Goal: Task Accomplishment & Management: Use online tool/utility

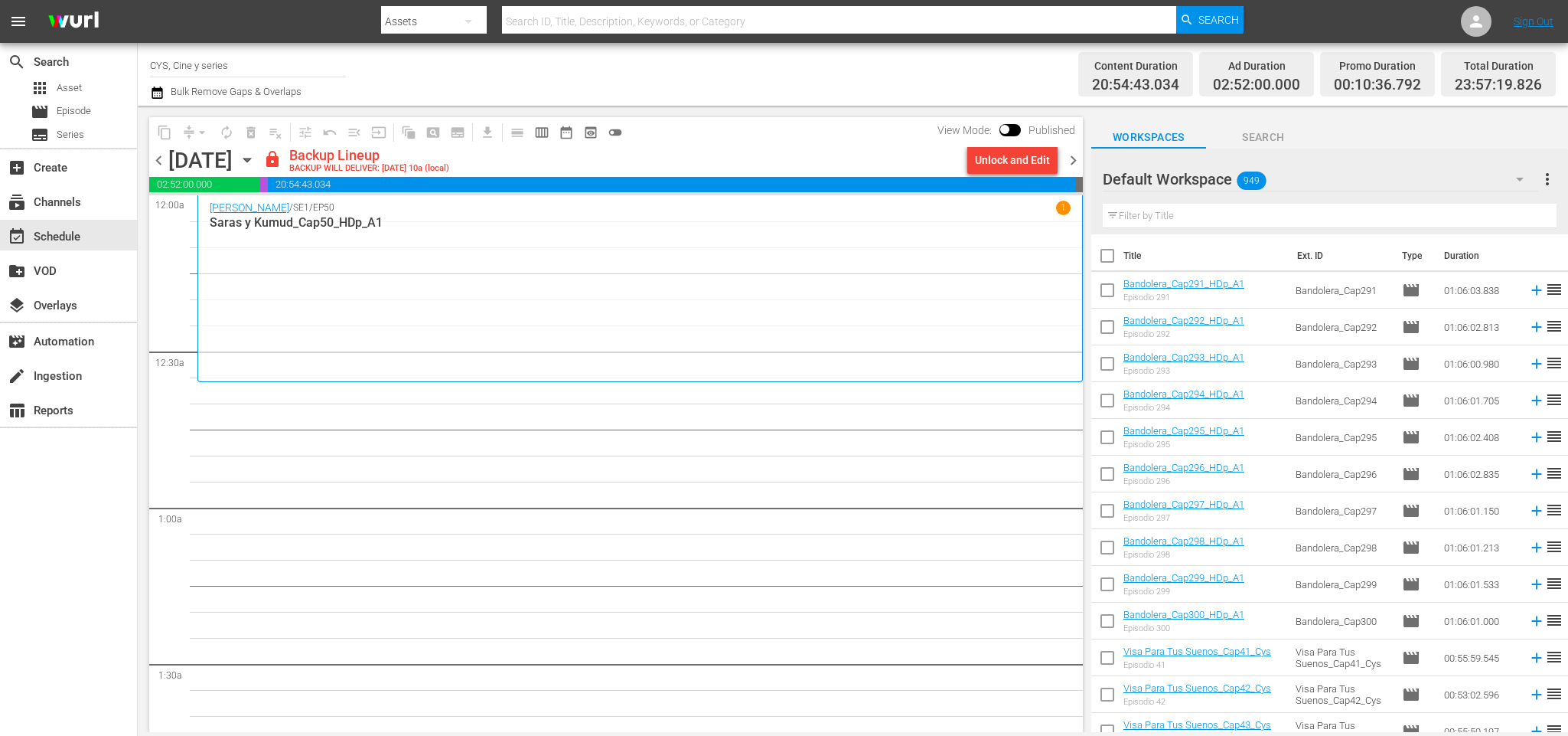
click at [964, 167] on div "Unlock and Edit" at bounding box center [1012, 160] width 103 height 26
click at [976, 164] on button "Unlock and Edit" at bounding box center [1013, 160] width 90 height 28
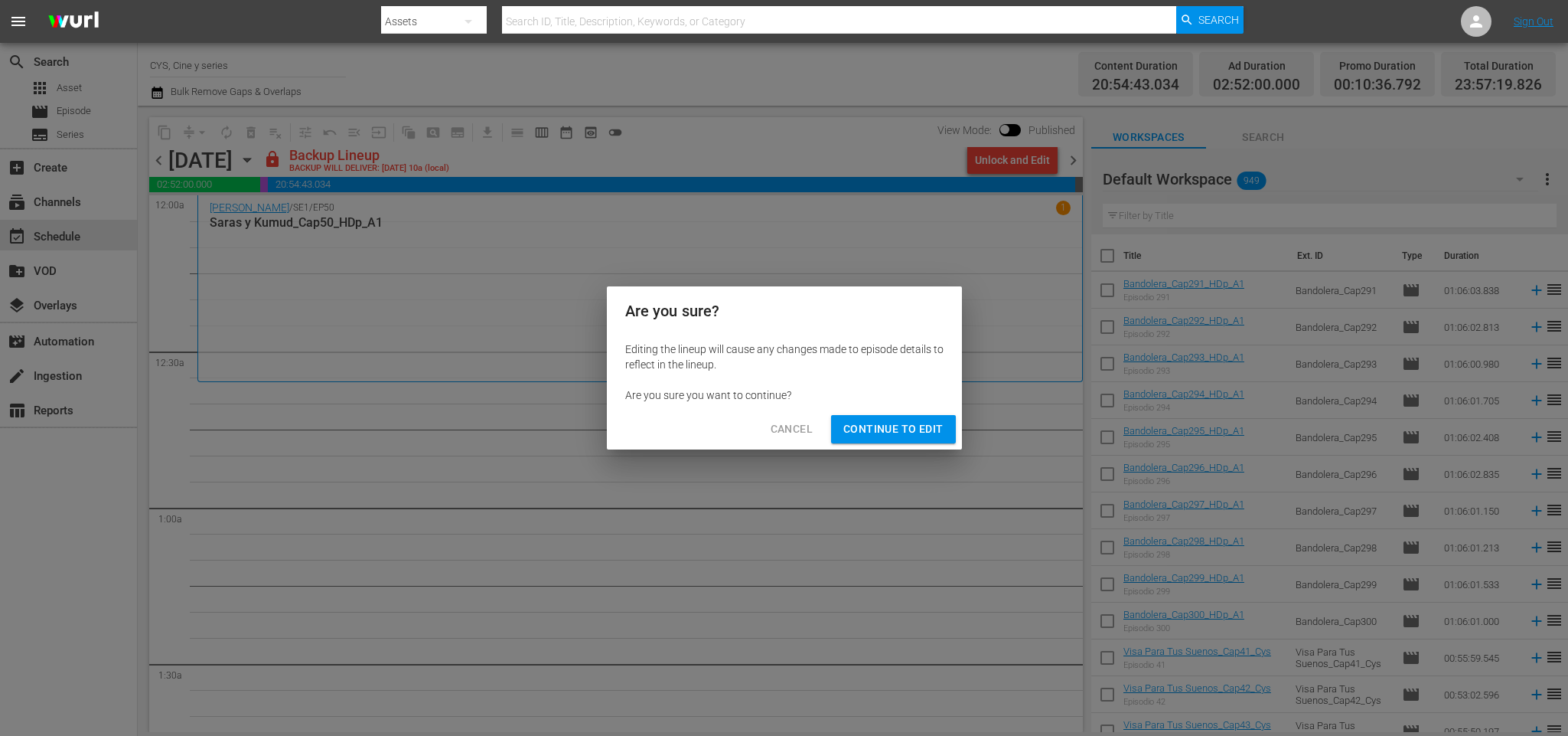
click at [912, 419] on span "Continue to Edit" at bounding box center [892, 428] width 99 height 19
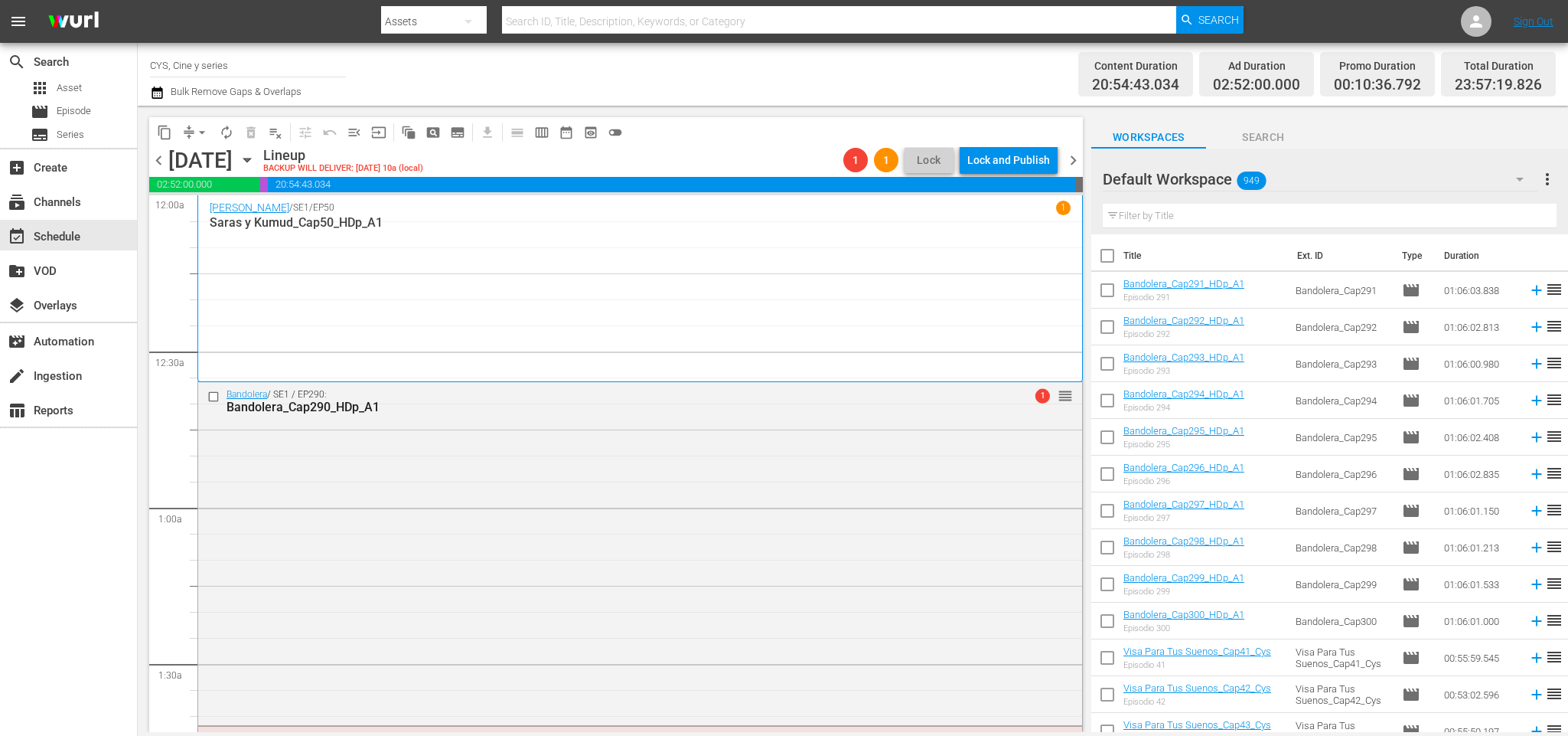
scroll to position [423, 0]
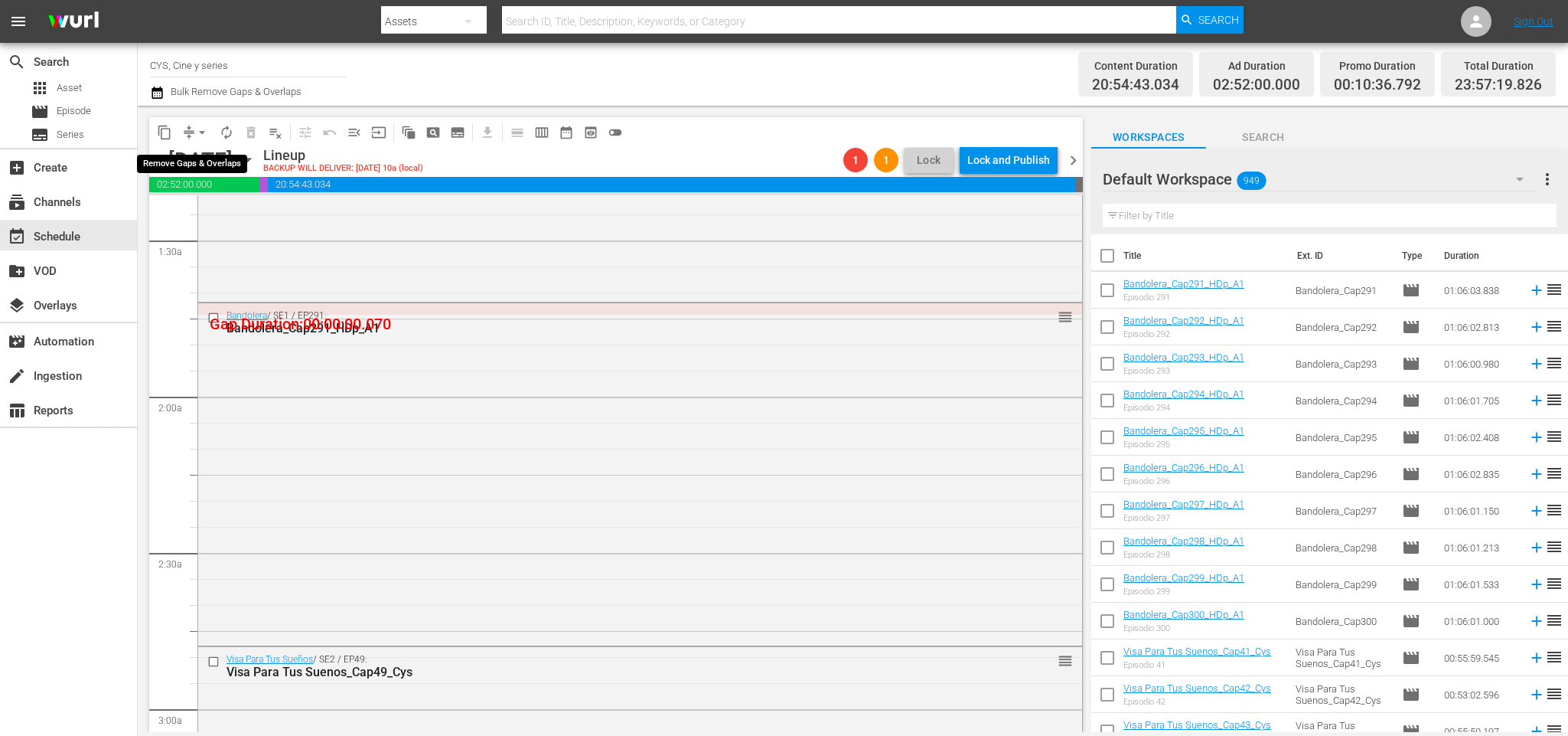
click at [200, 139] on span "arrow_drop_down" at bounding box center [202, 132] width 16 height 16
click at [209, 210] on li "Align to End of Previous Day" at bounding box center [205, 213] width 161 height 25
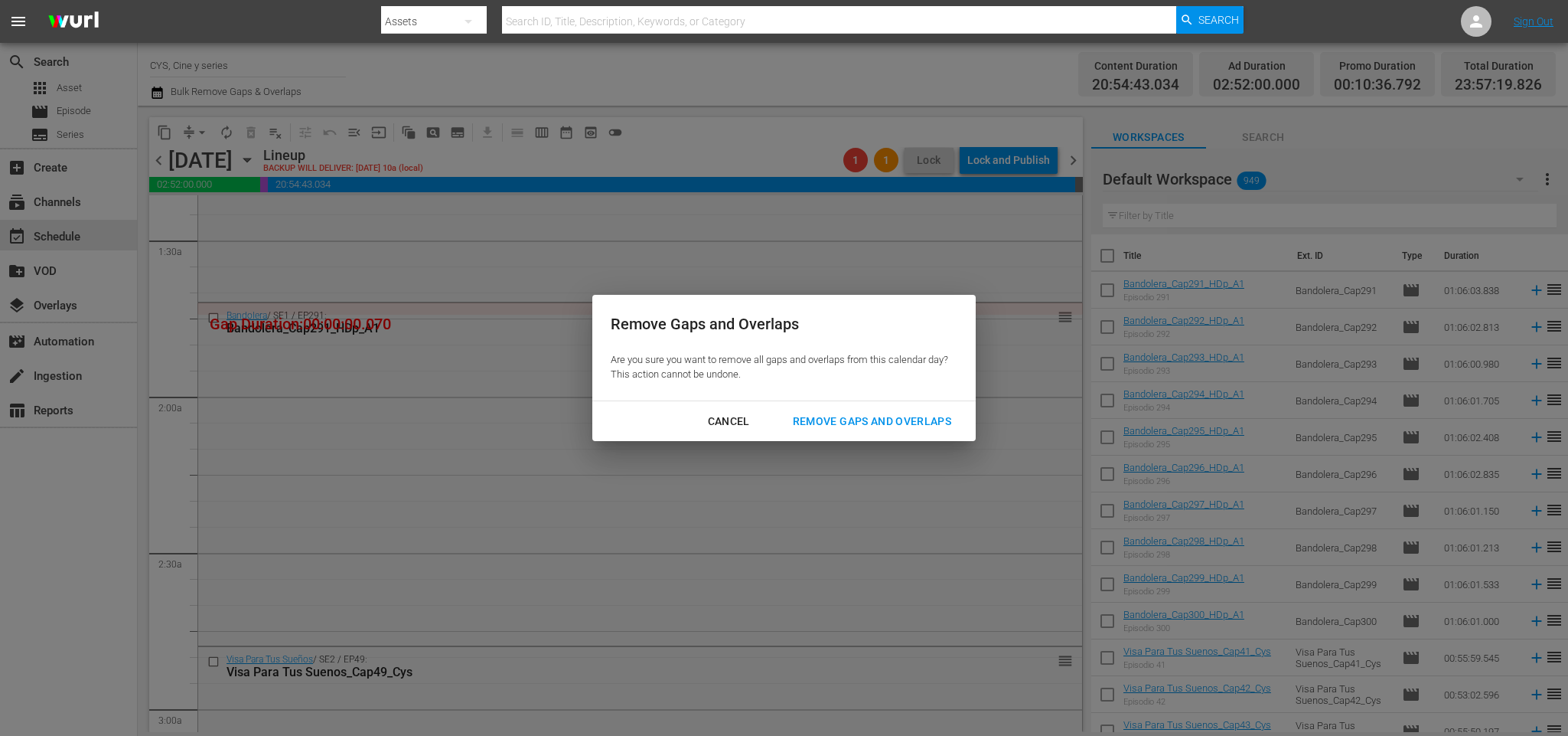
click at [887, 423] on div "Remove Gaps and Overlaps" at bounding box center [872, 421] width 183 height 19
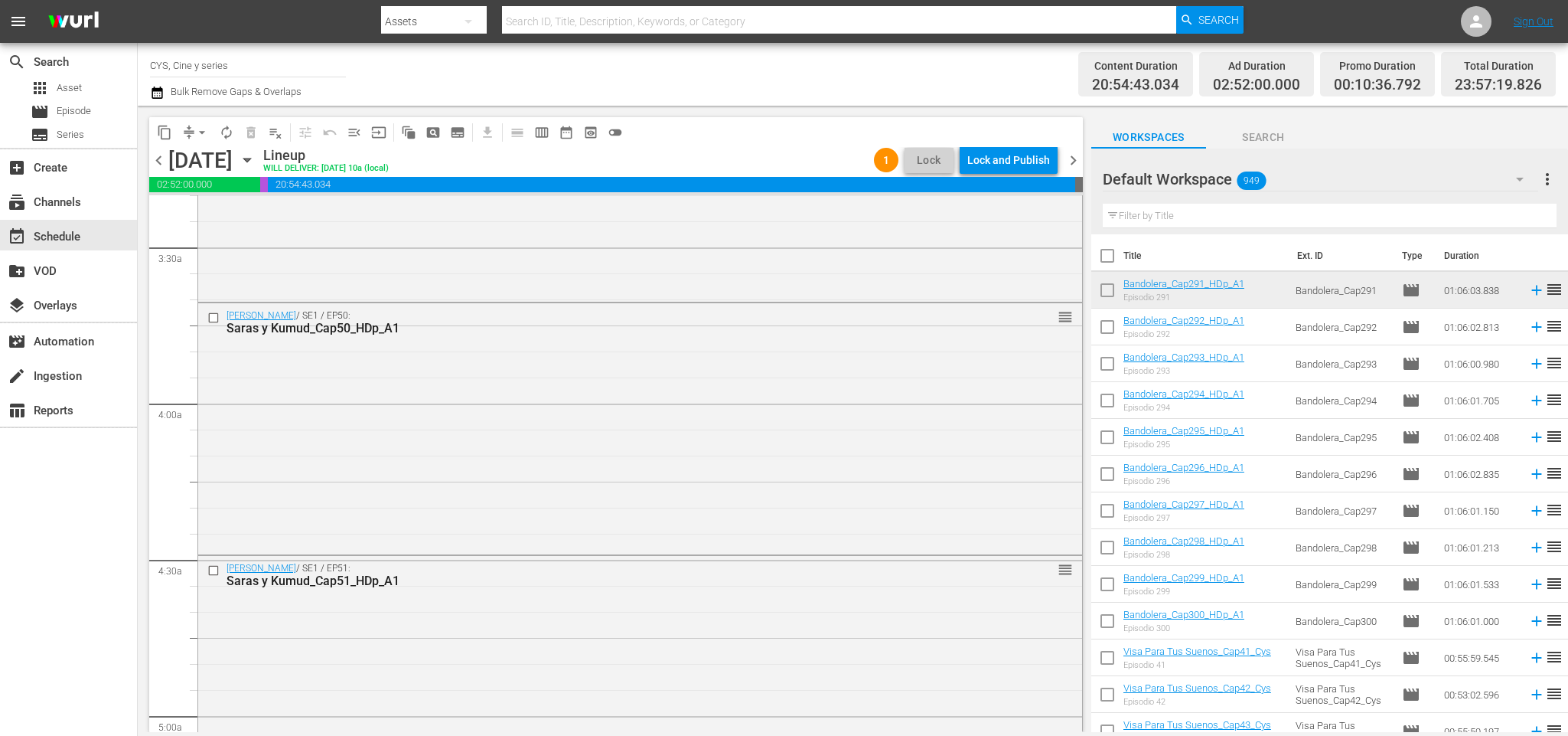
scroll to position [512, 0]
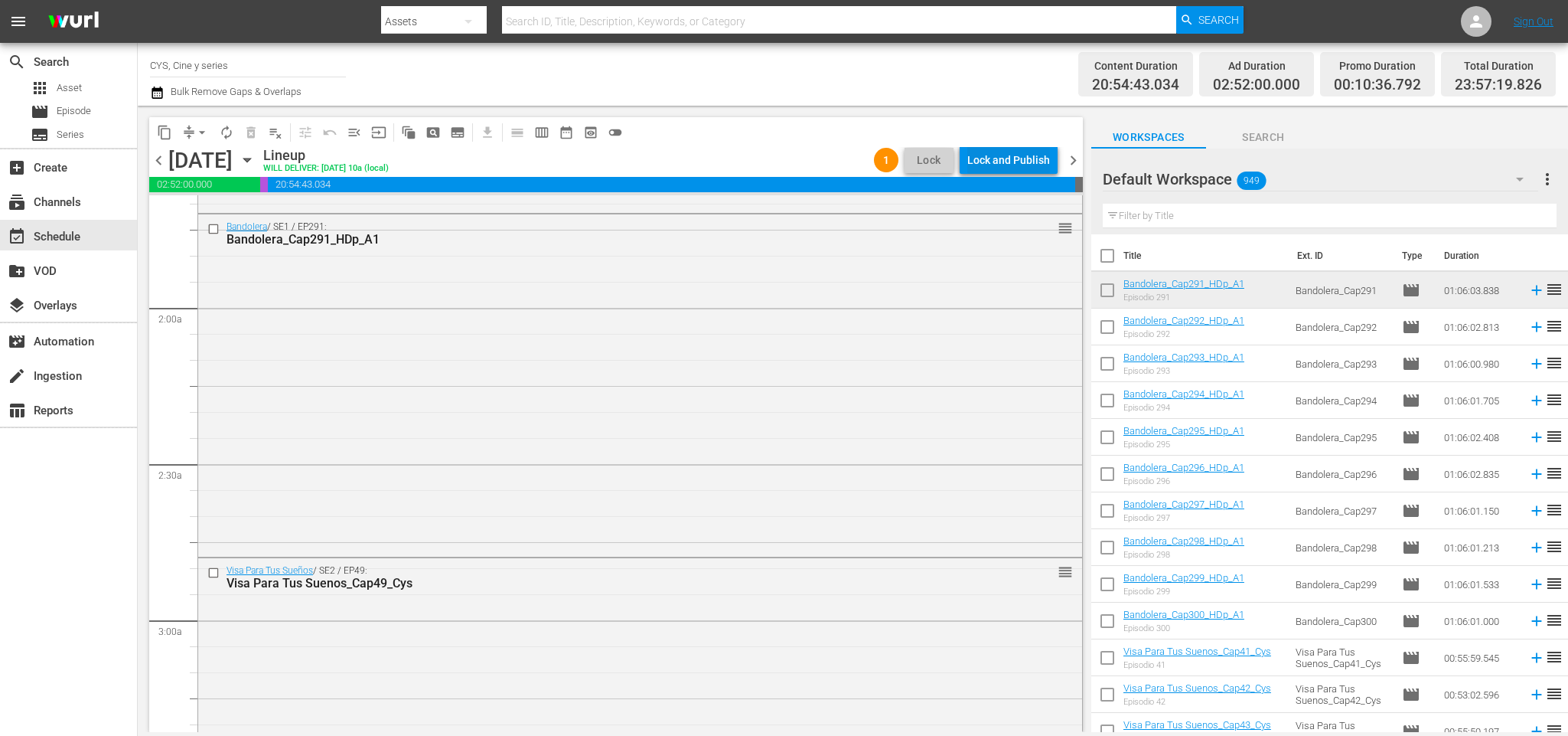
click at [1015, 157] on div "Lock and Publish" at bounding box center [1009, 160] width 83 height 28
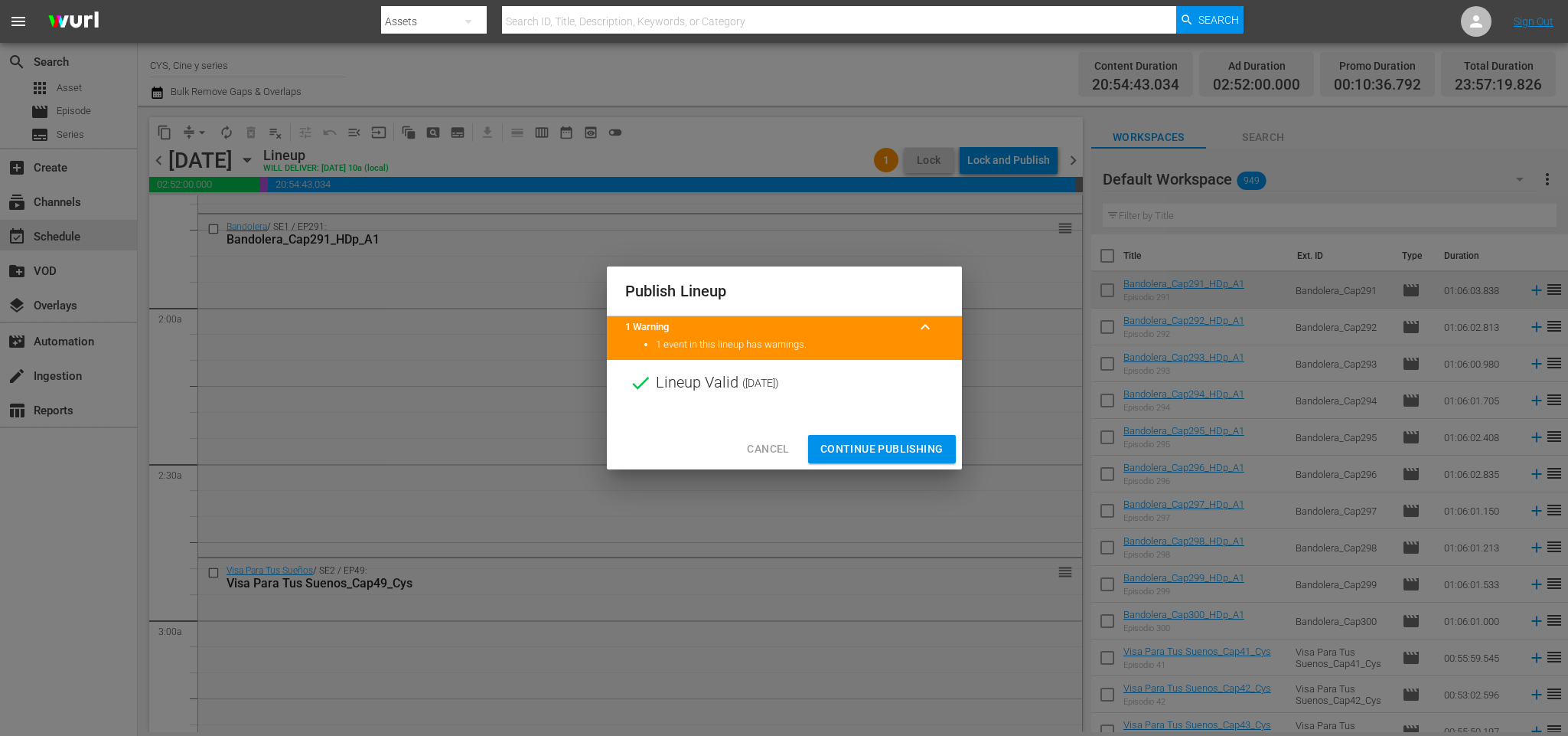
click at [899, 457] on span "Continue Publishing" at bounding box center [882, 449] width 123 height 19
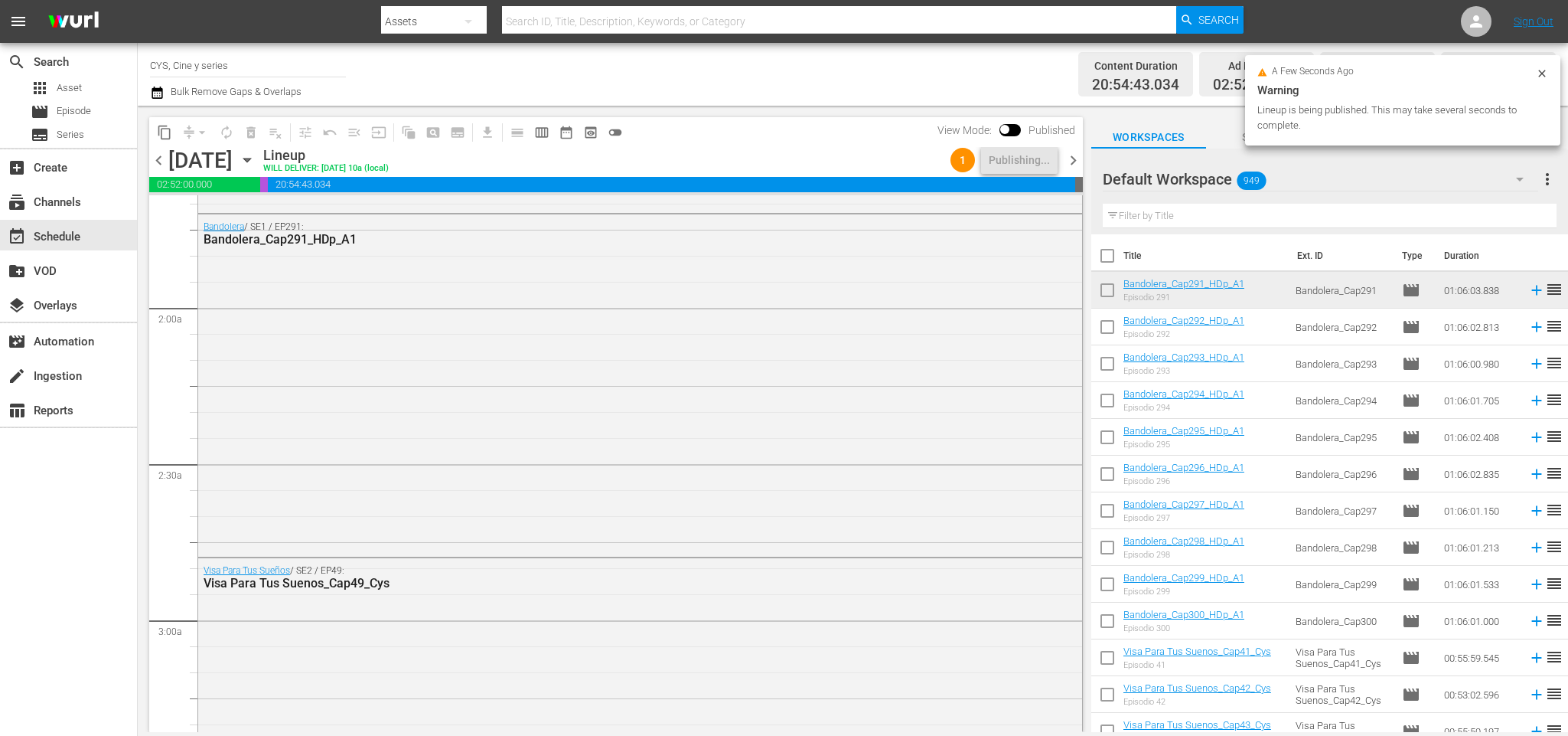
click at [1071, 157] on span "chevron_right" at bounding box center [1073, 160] width 19 height 19
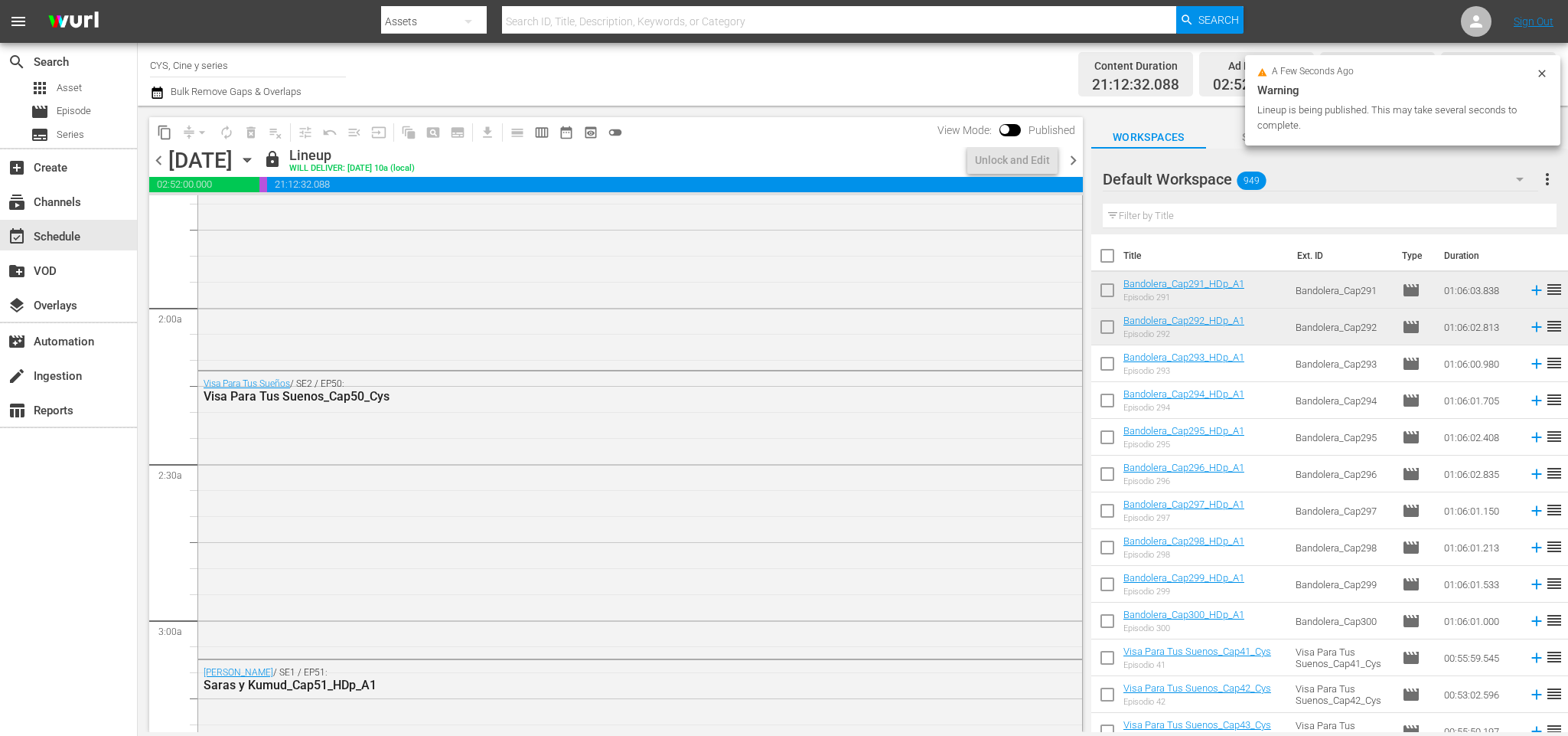
scroll to position [487, 0]
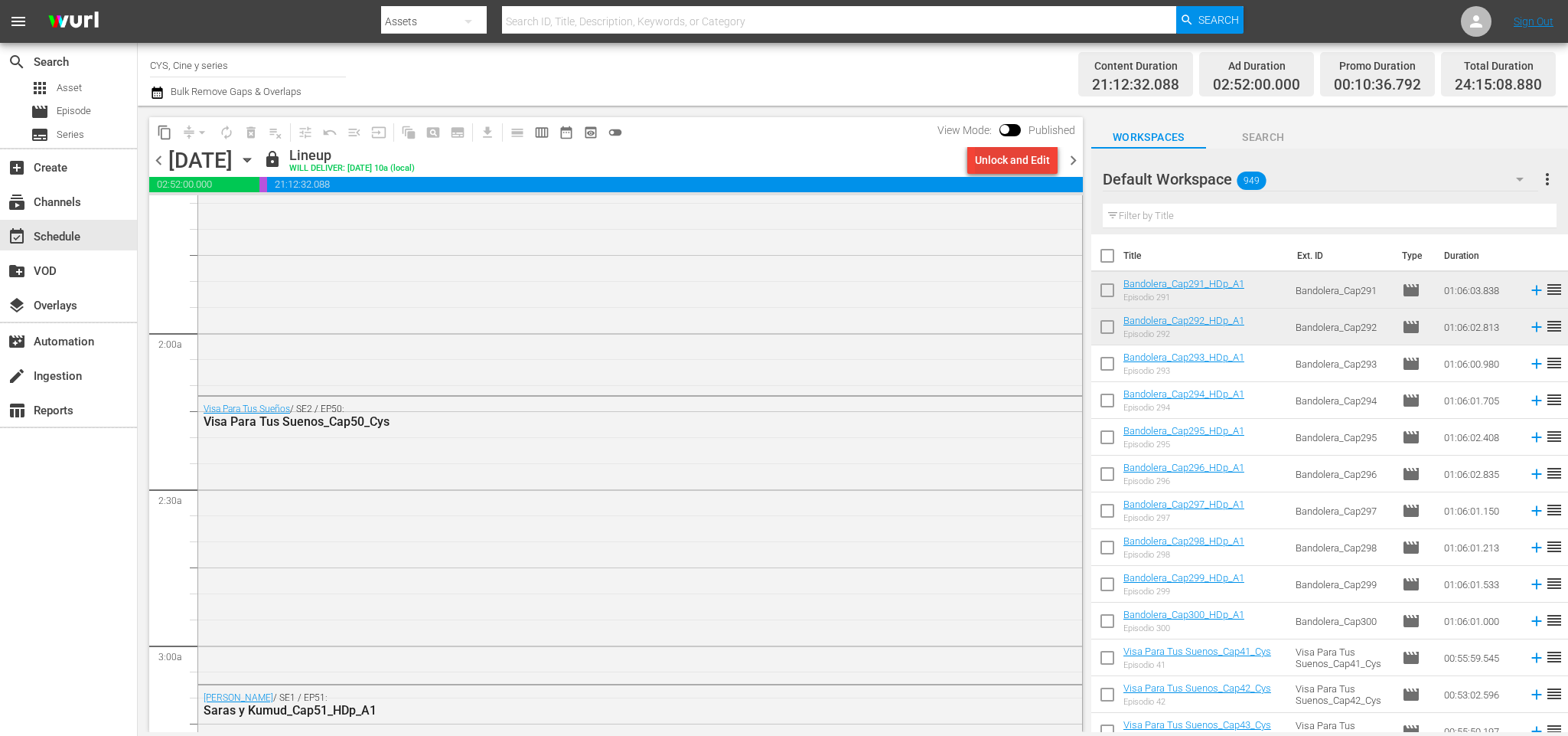
click at [994, 150] on div "Unlock and Edit" at bounding box center [1012, 160] width 75 height 28
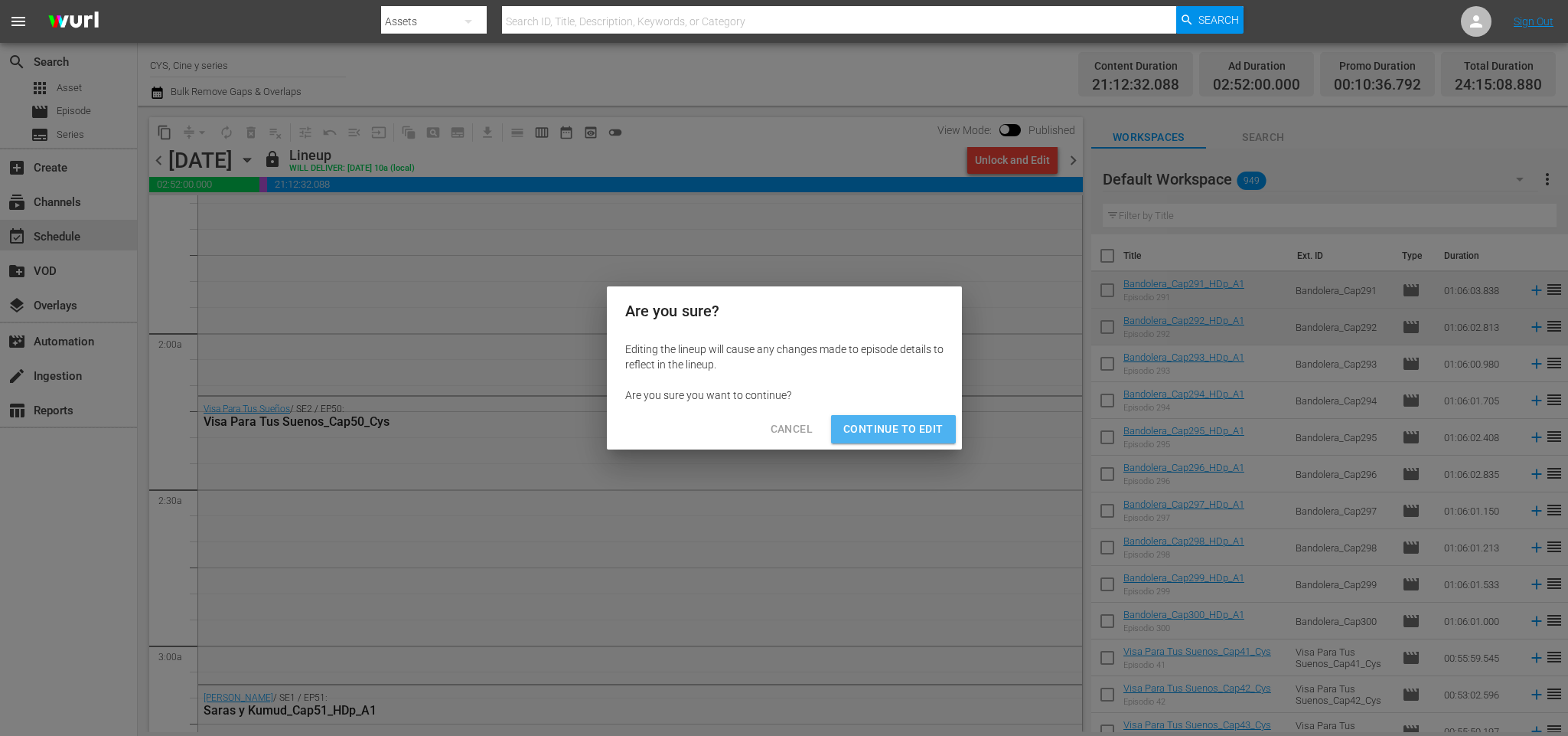
click at [905, 430] on span "Continue to Edit" at bounding box center [892, 428] width 99 height 19
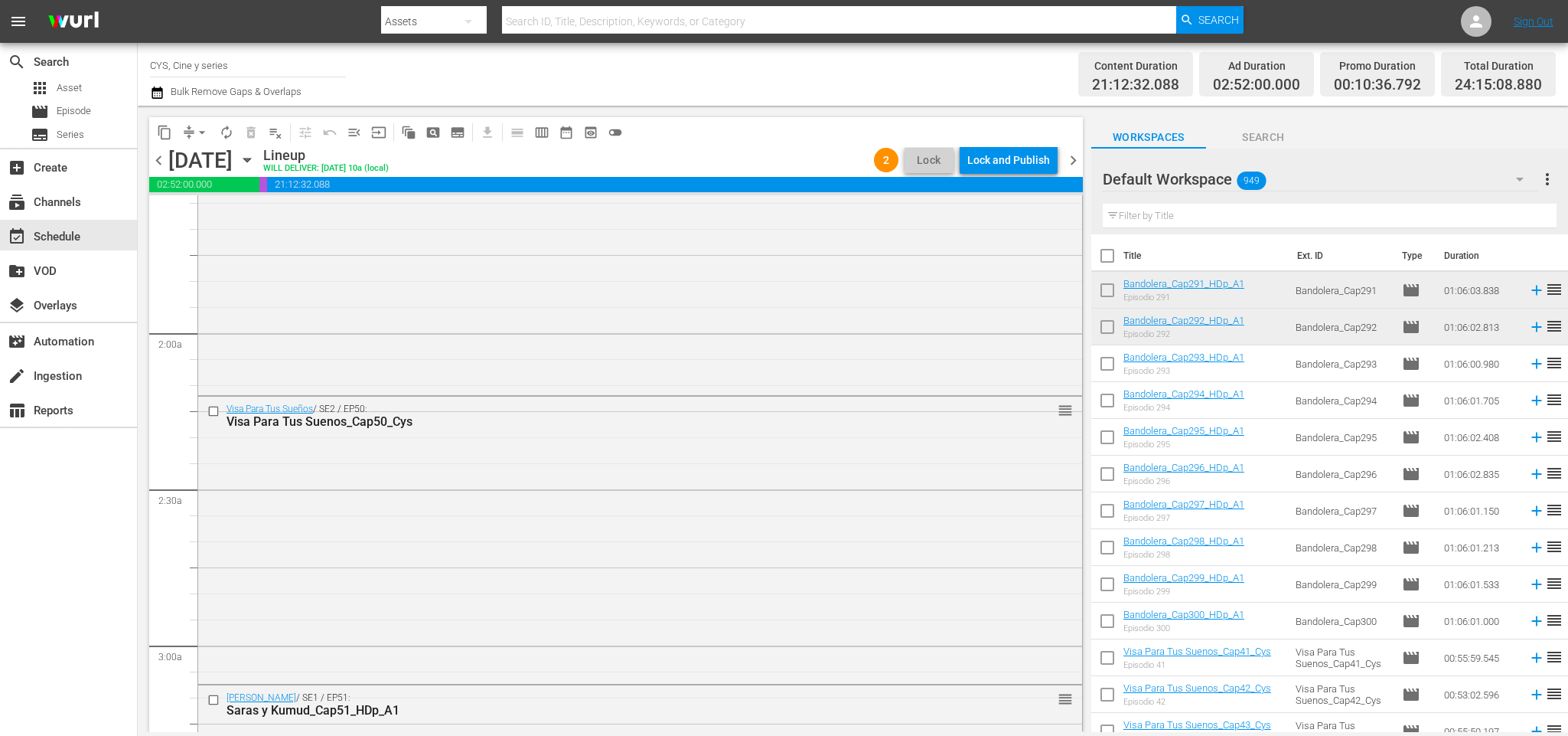
scroll to position [460, 0]
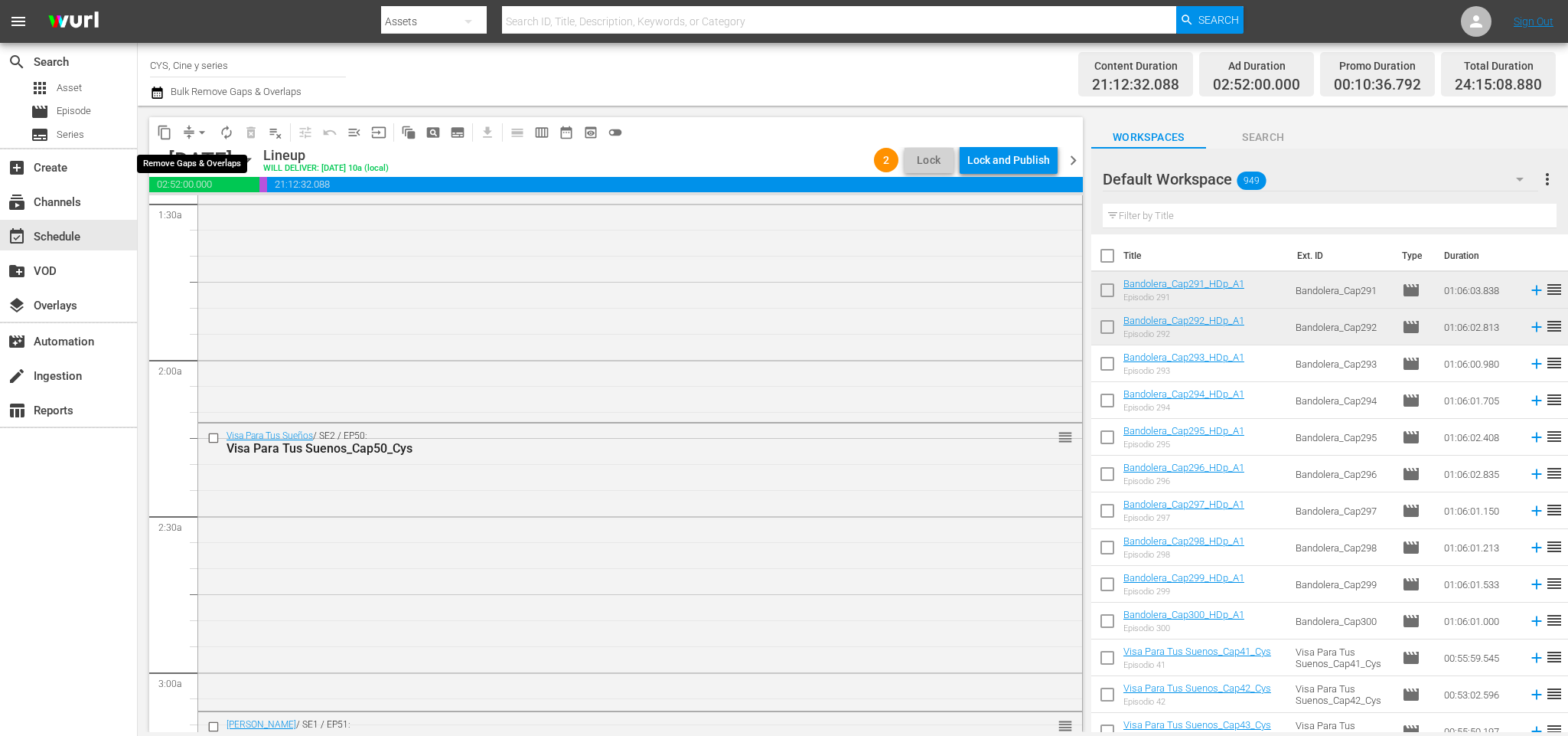
click at [198, 131] on span "arrow_drop_down" at bounding box center [202, 132] width 16 height 16
click at [212, 212] on li "Align to End of Previous Day" at bounding box center [205, 213] width 161 height 25
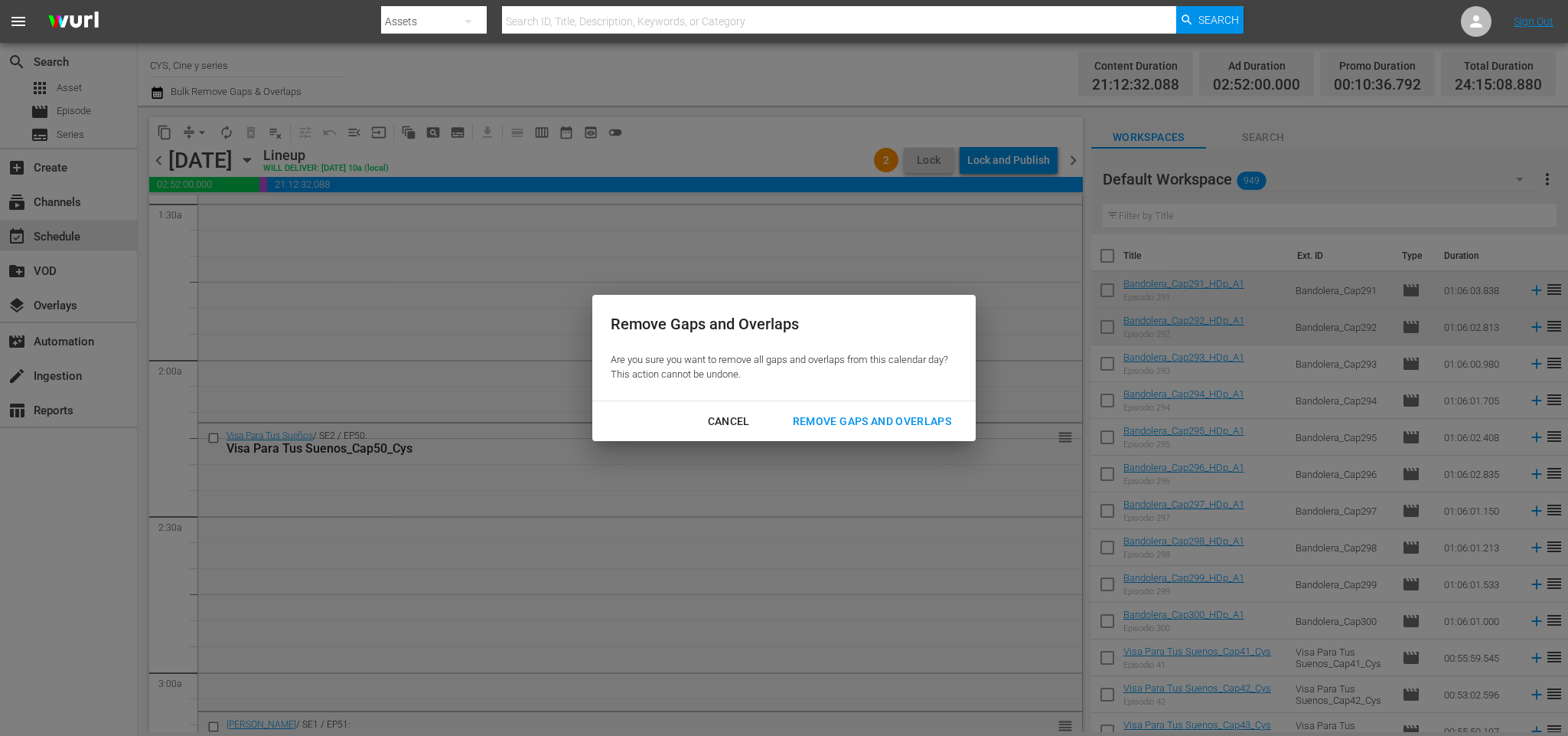
click at [894, 409] on button "Remove Gaps and Overlaps" at bounding box center [872, 421] width 195 height 29
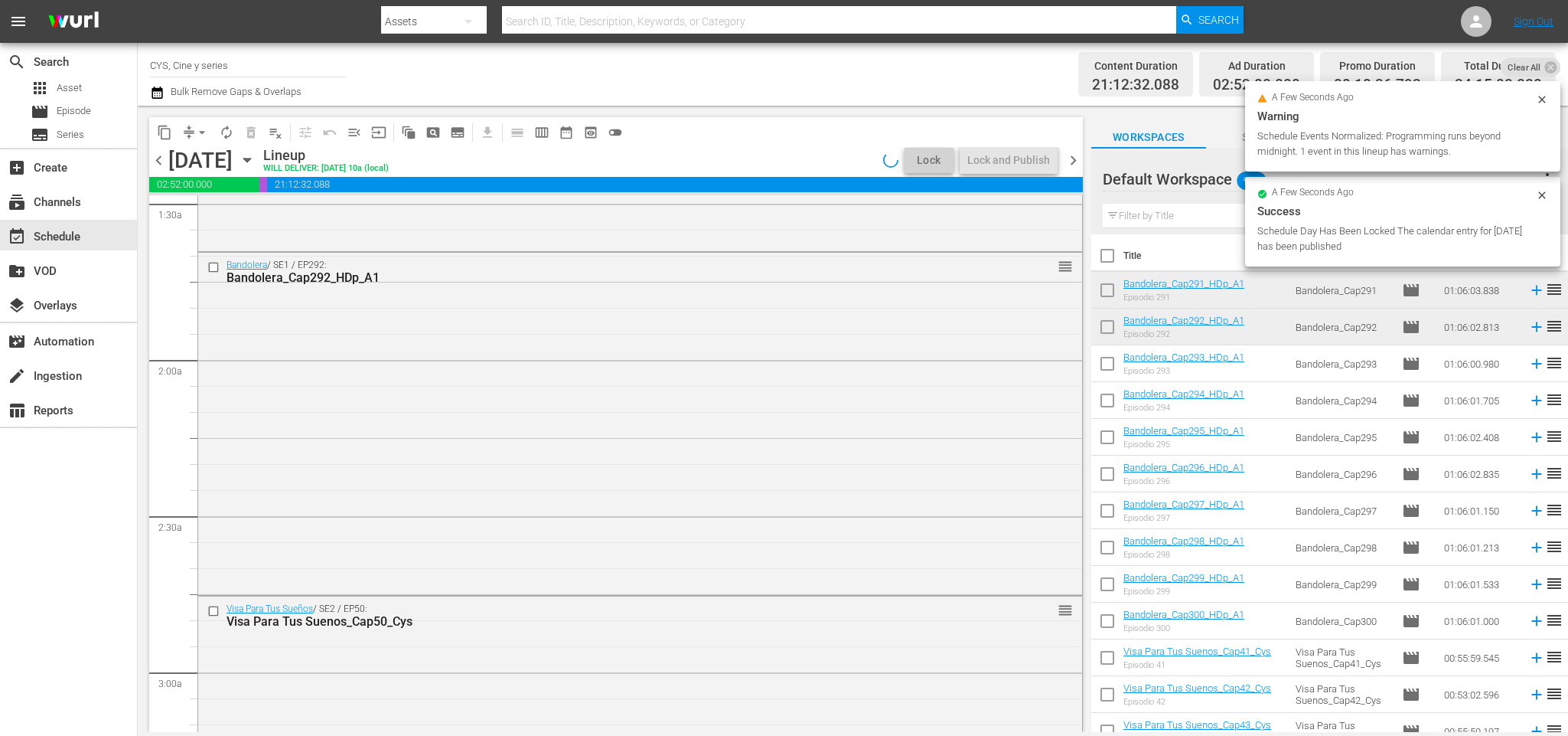
scroll to position [487, 0]
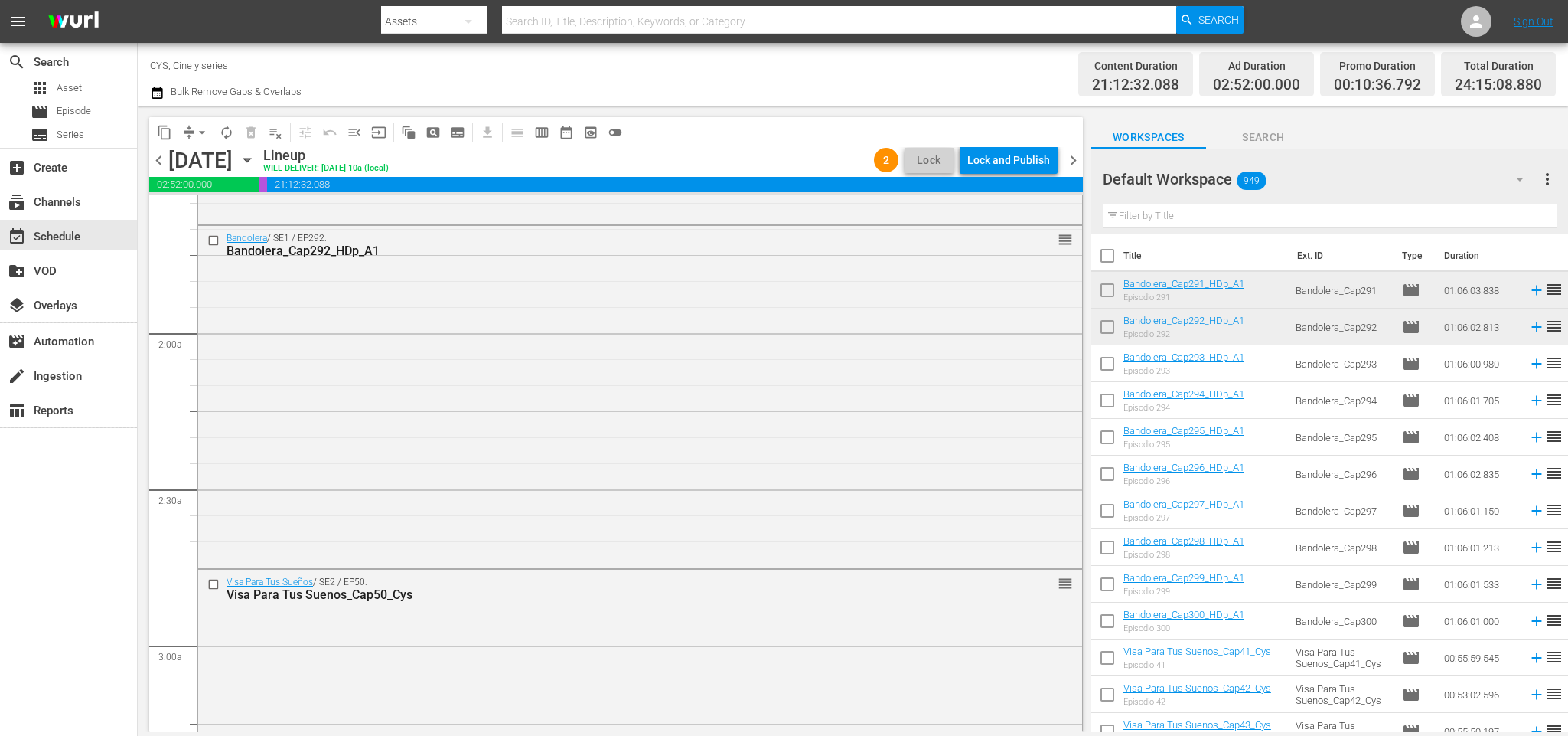
click at [1014, 164] on div "Lock and Publish" at bounding box center [1009, 160] width 83 height 28
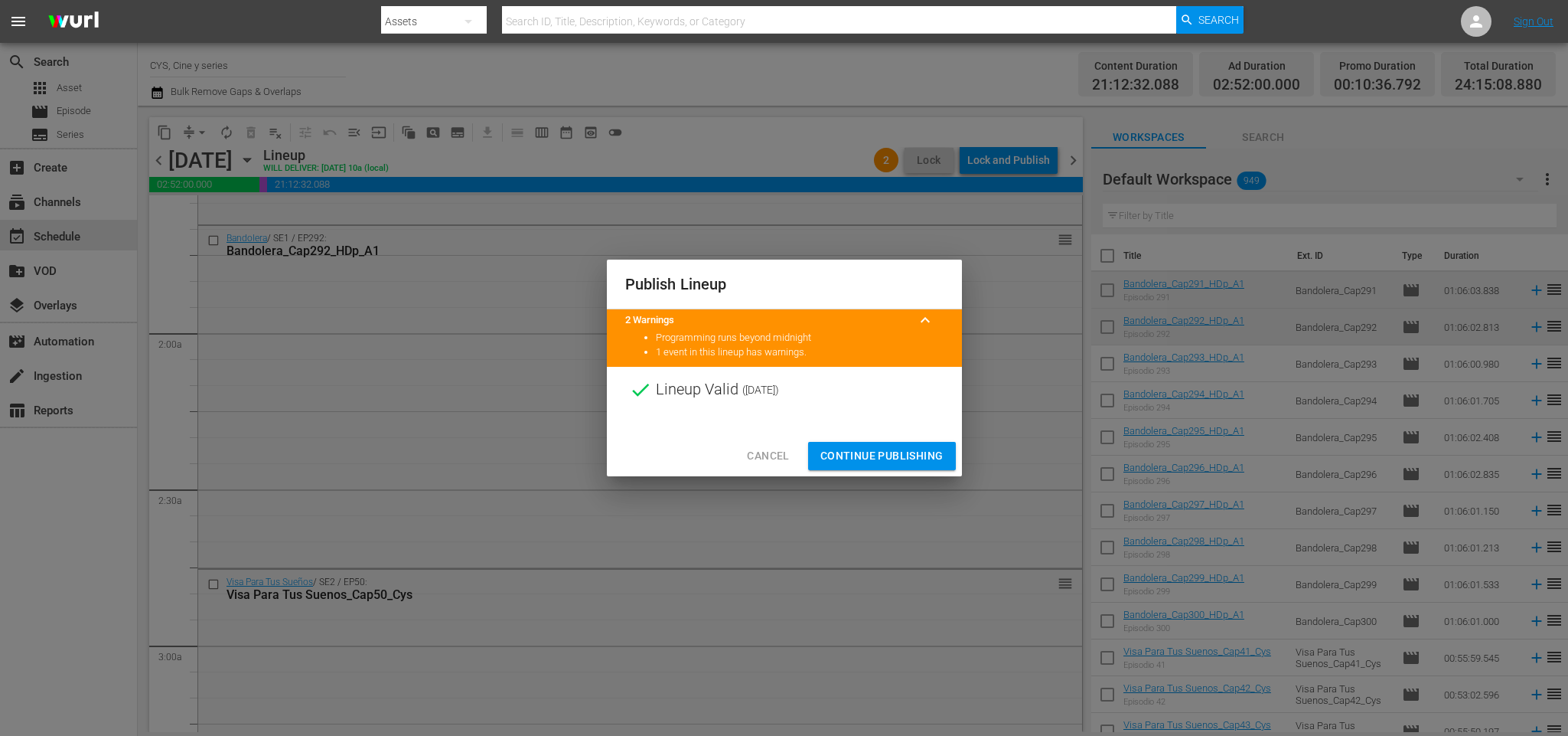
click at [864, 446] on span "Continue Publishing" at bounding box center [882, 455] width 123 height 19
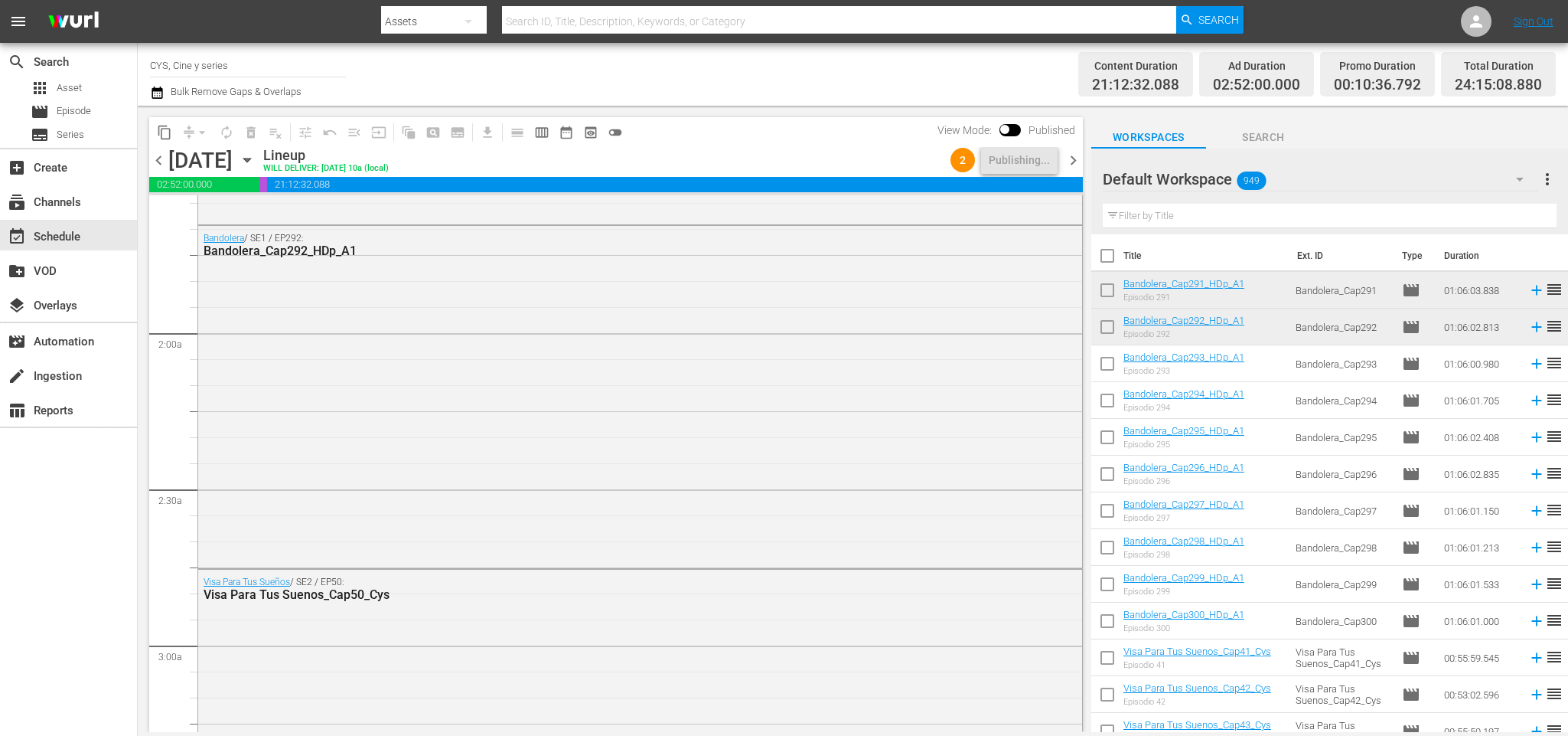
click at [1078, 162] on span "chevron_right" at bounding box center [1073, 160] width 19 height 19
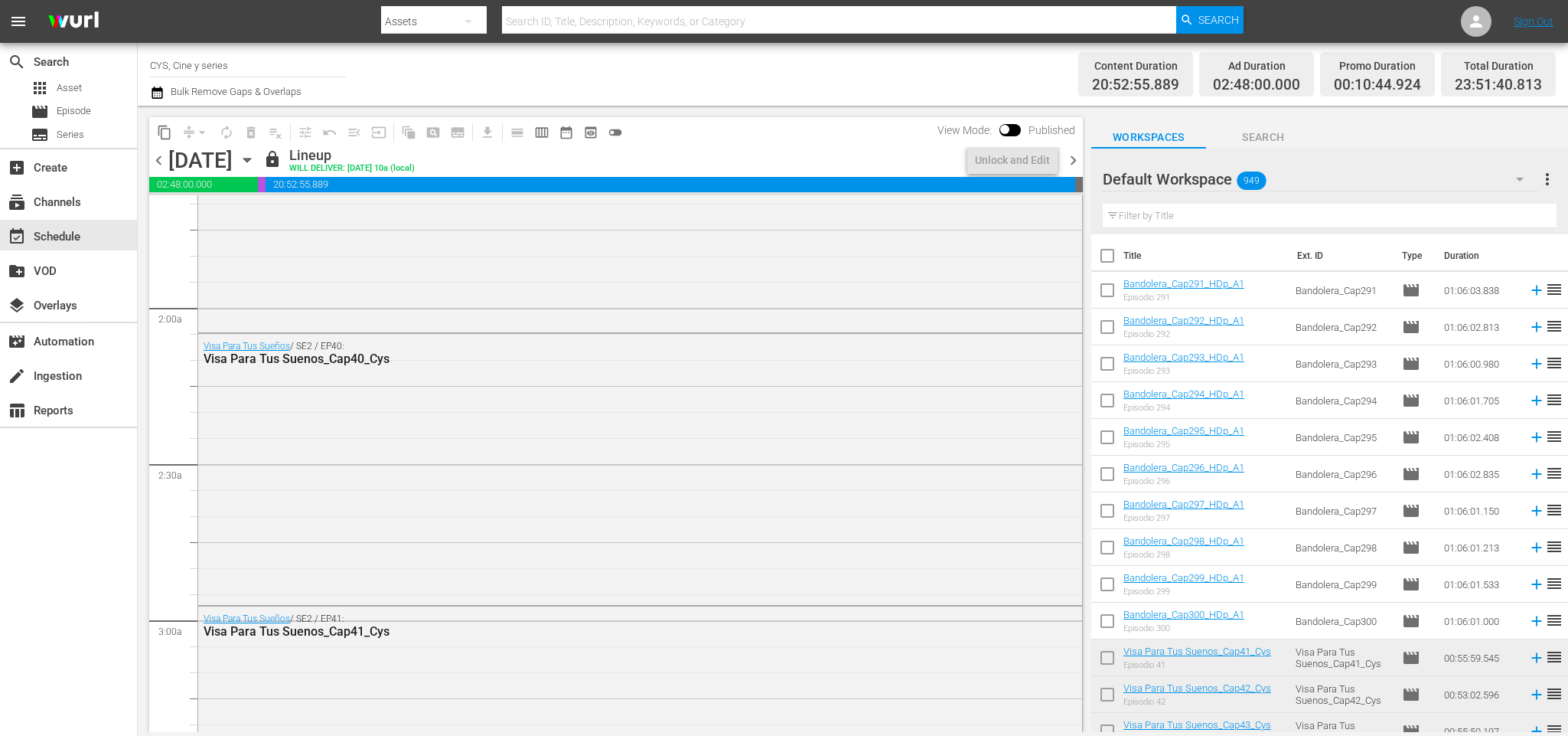
scroll to position [487, 0]
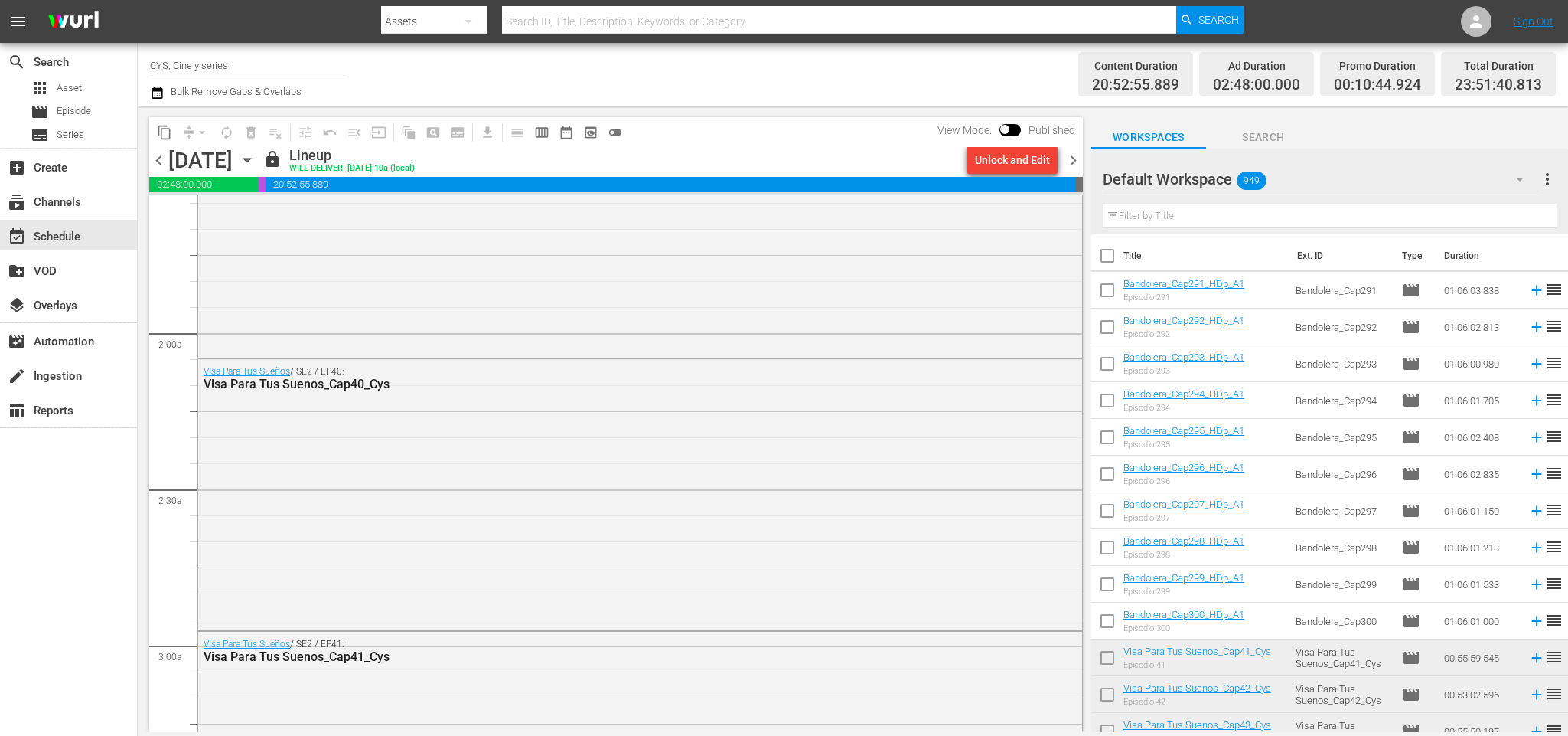
click at [1018, 162] on div "Unlock and Edit" at bounding box center [1012, 160] width 75 height 28
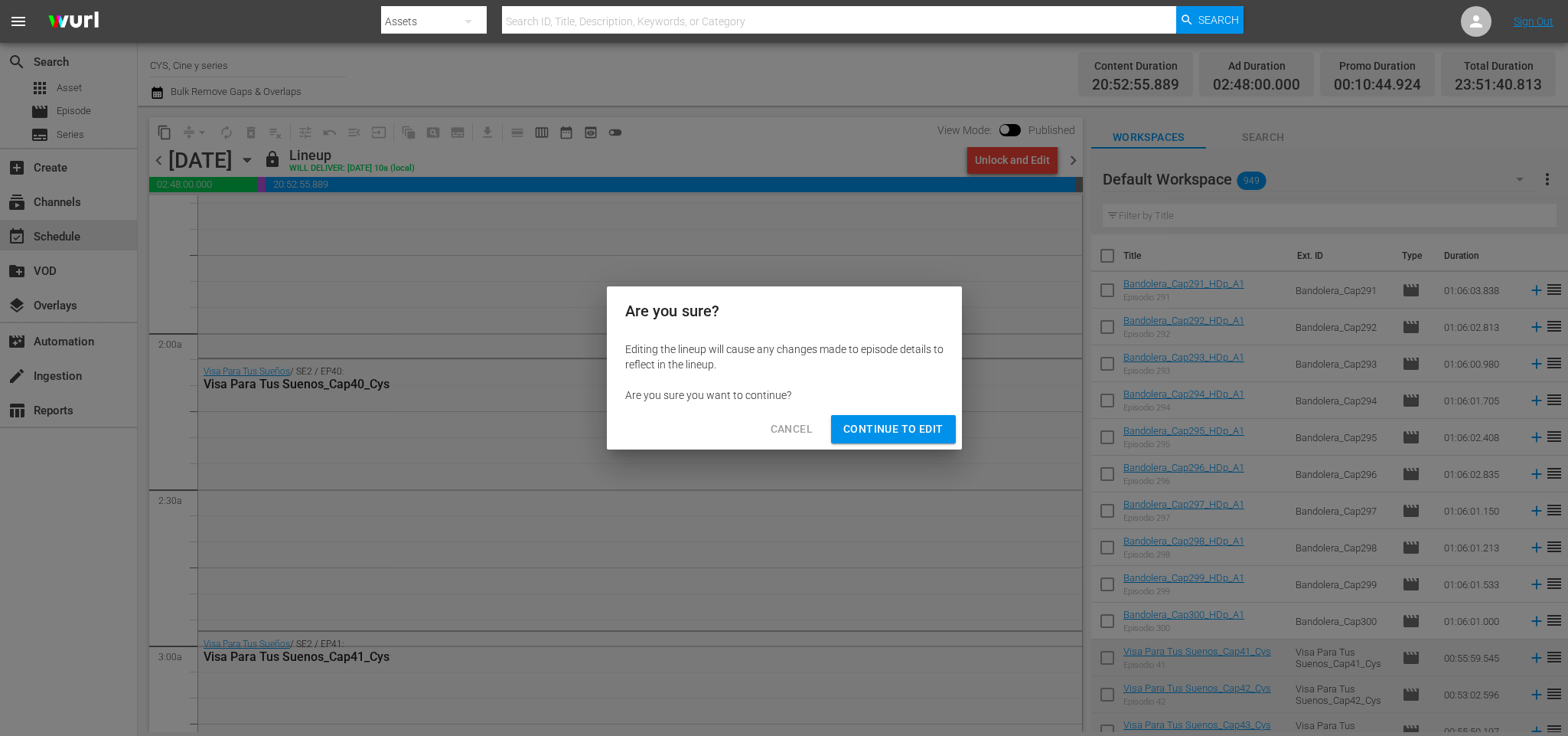
click at [885, 444] on div "Cancel Continue to Edit" at bounding box center [784, 428] width 355 height 40
click at [885, 421] on span "Continue to Edit" at bounding box center [892, 428] width 99 height 19
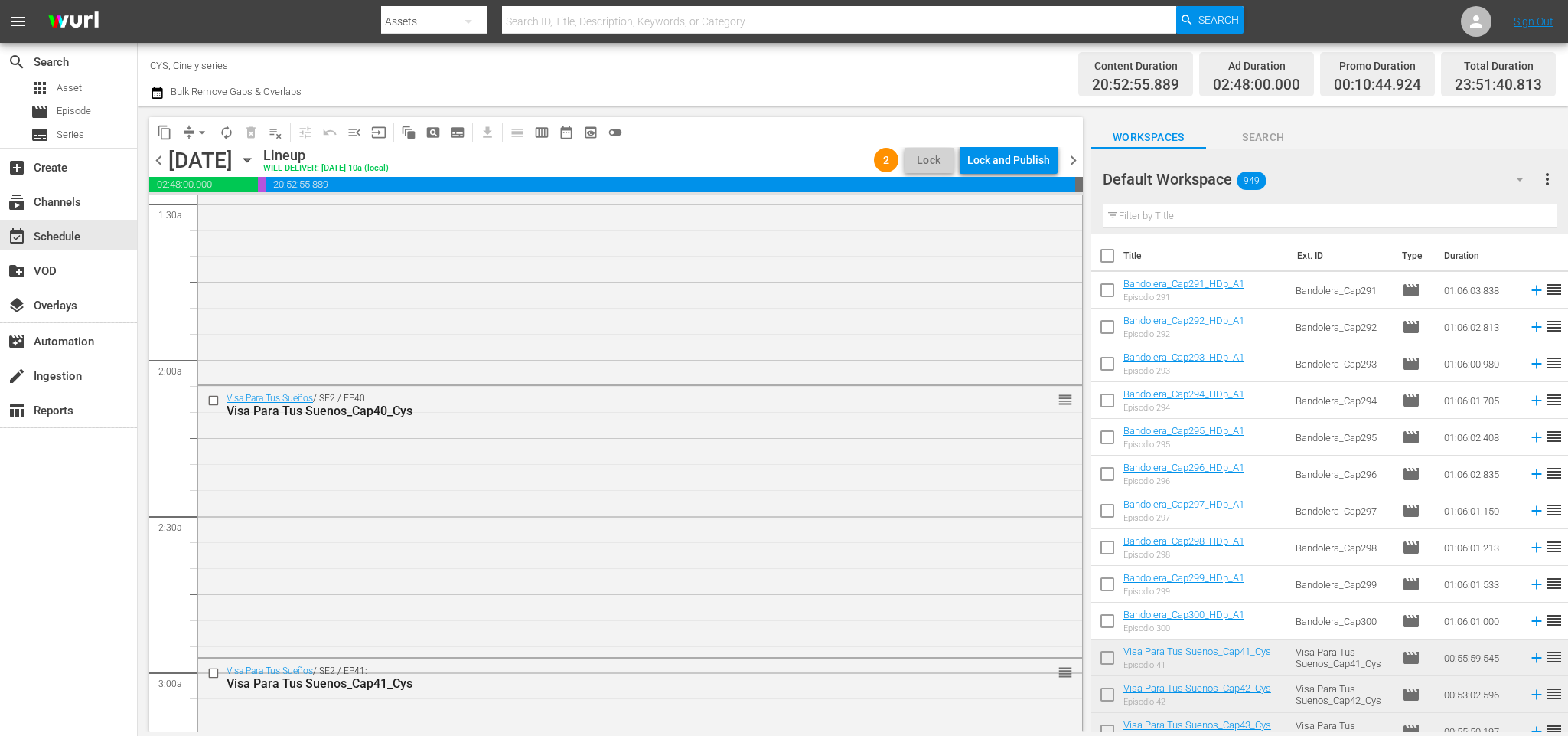
click at [162, 155] on span "chevron_left" at bounding box center [158, 160] width 19 height 19
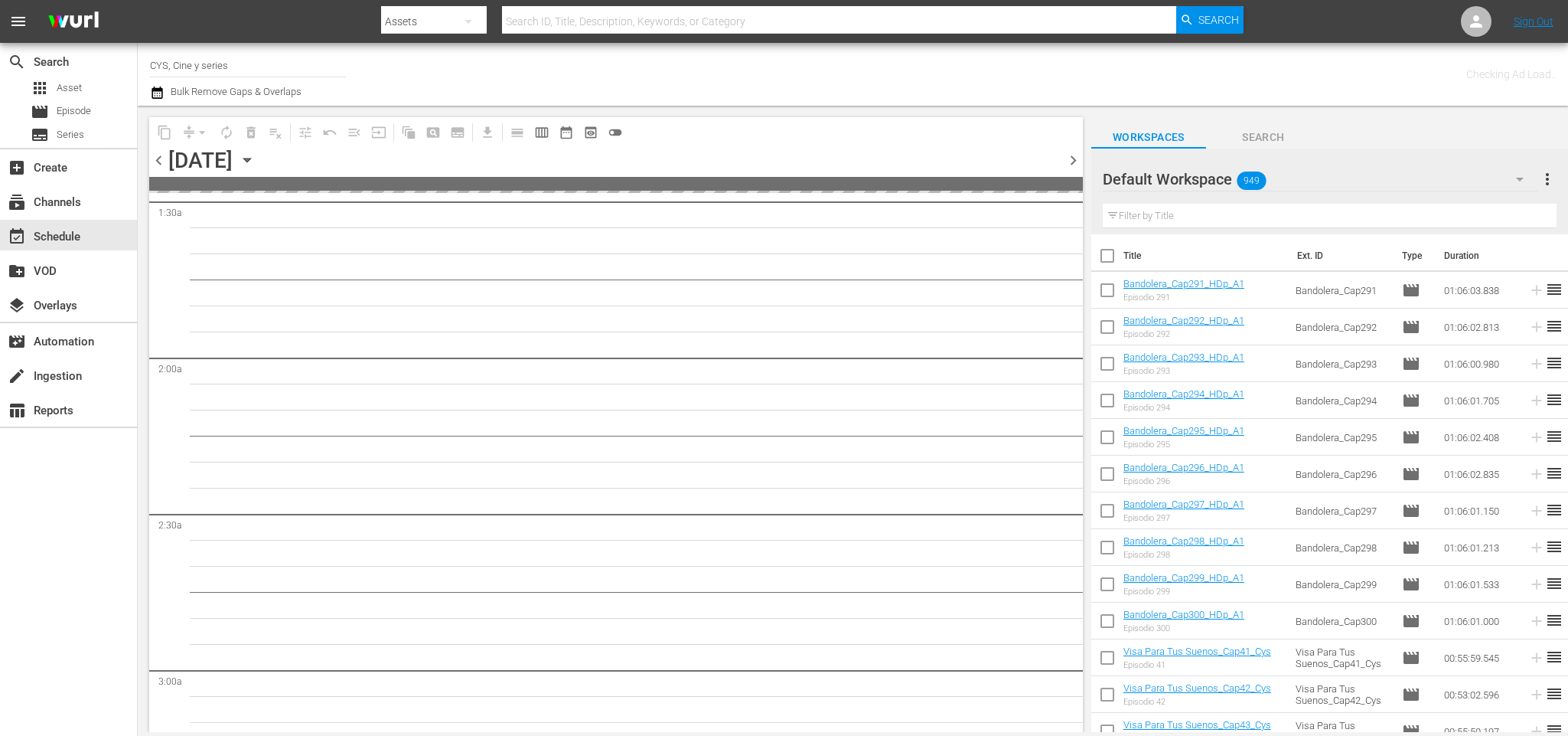
scroll to position [512, 0]
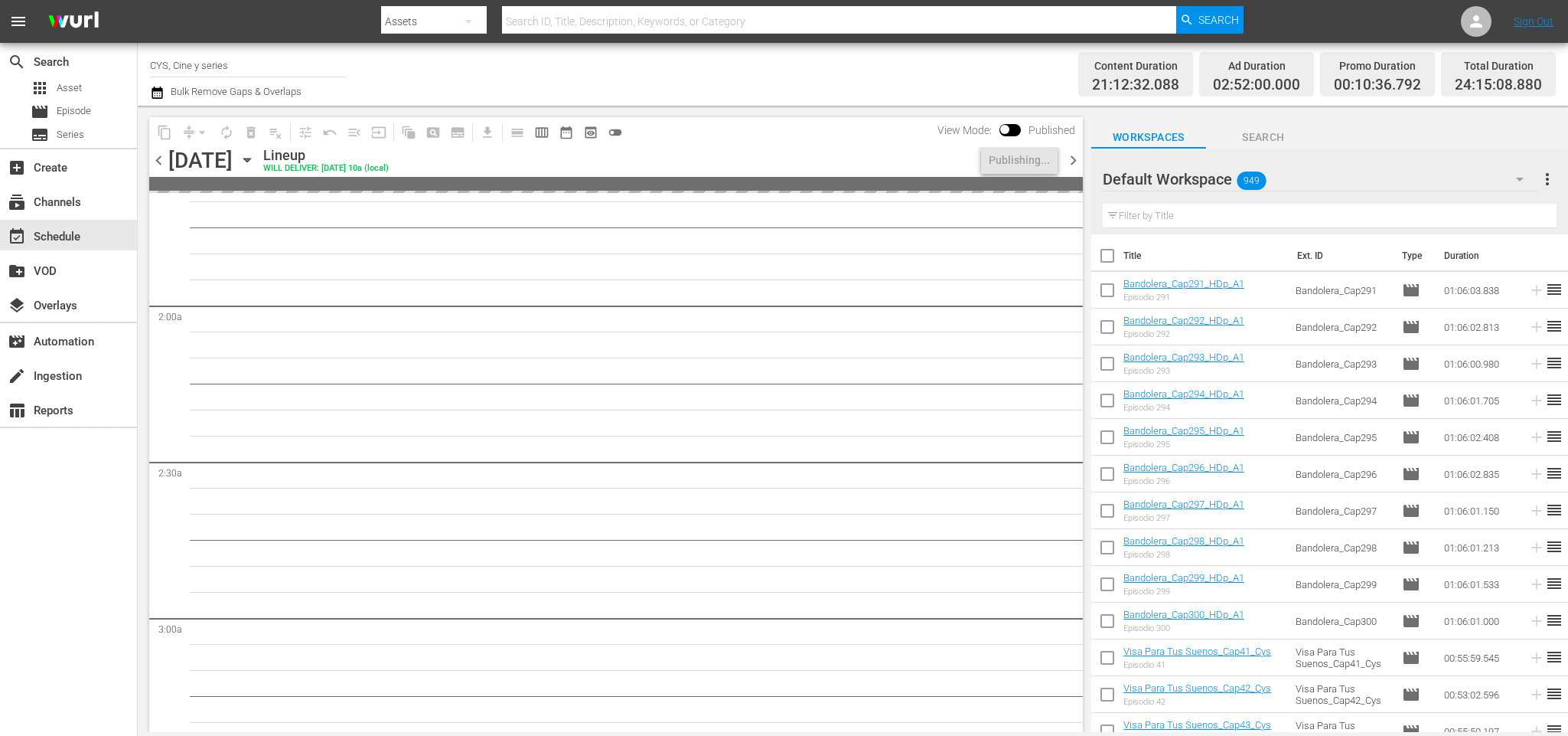
click at [1071, 161] on span "chevron_right" at bounding box center [1073, 160] width 19 height 19
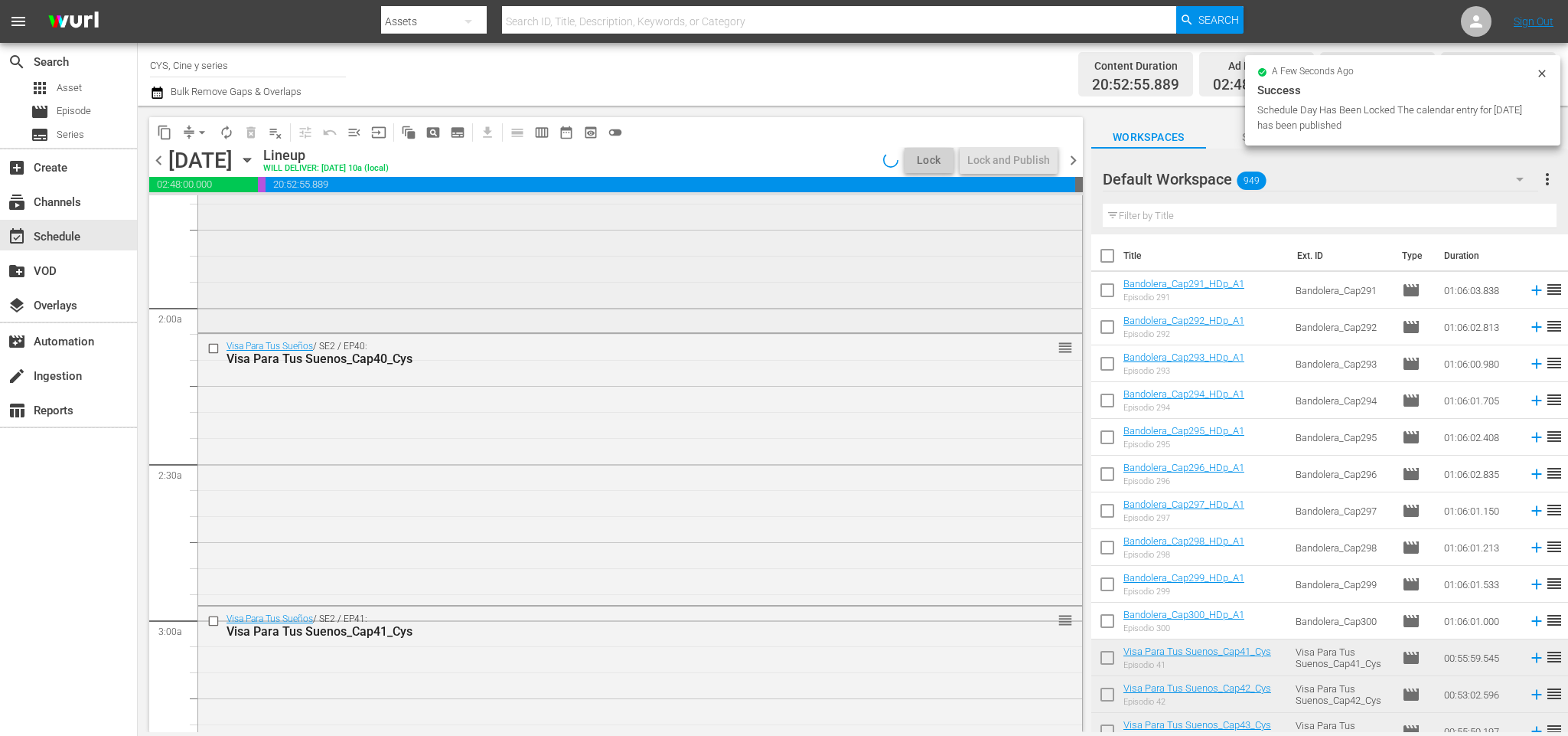
scroll to position [460, 0]
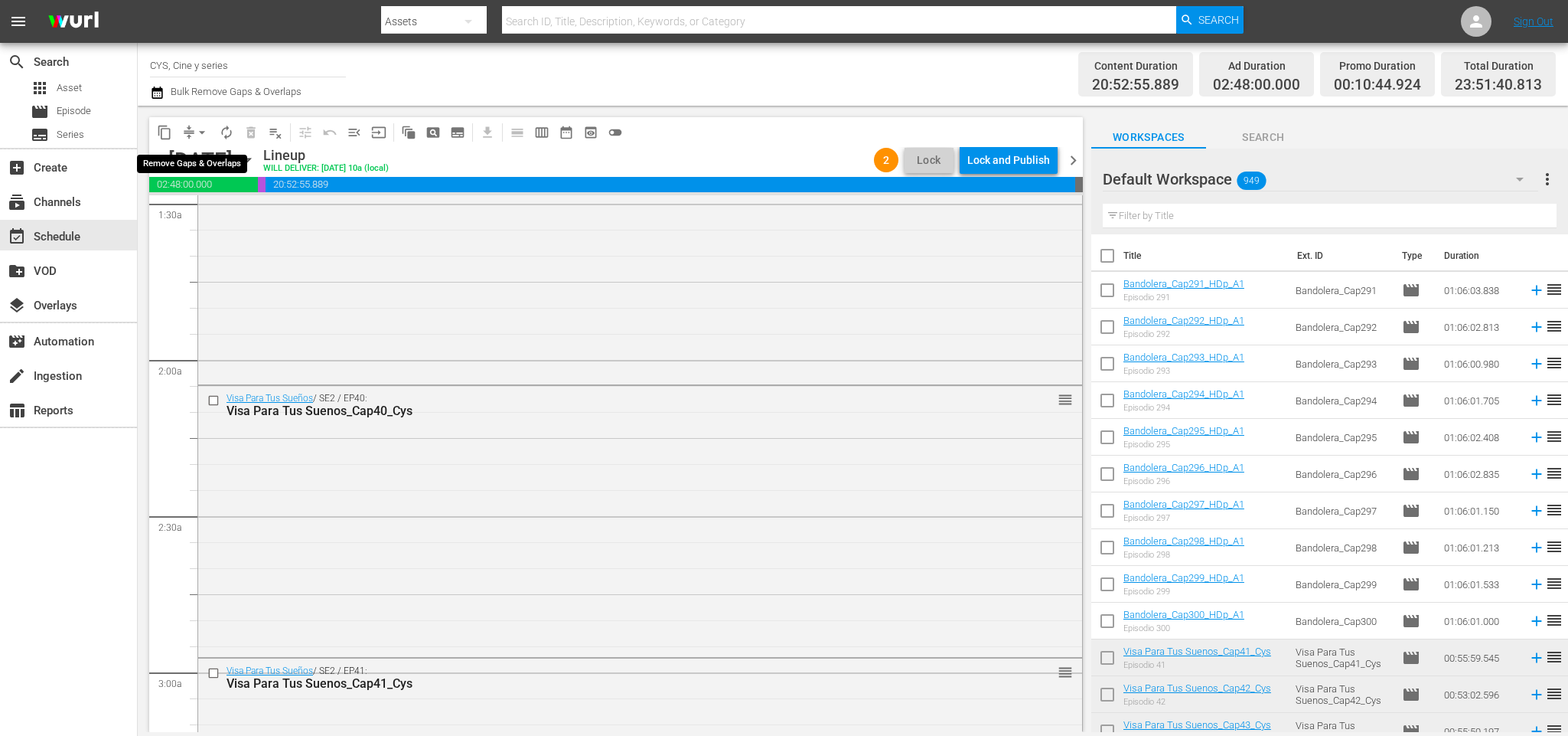
click at [198, 136] on span "arrow_drop_down" at bounding box center [202, 132] width 16 height 16
click at [225, 213] on li "Align to End of Previous Day" at bounding box center [205, 213] width 161 height 25
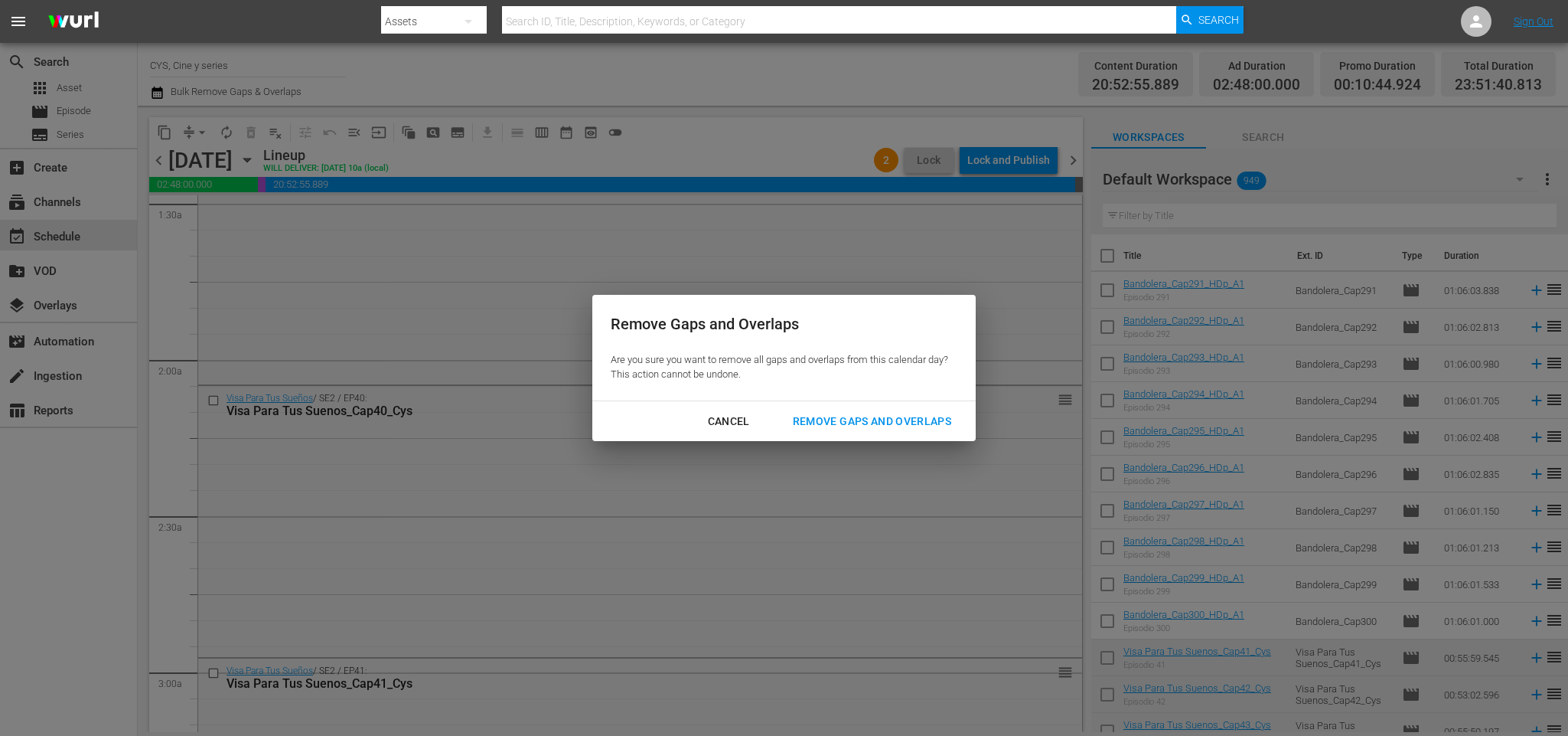
click at [900, 417] on div "Remove Gaps and Overlaps" at bounding box center [872, 421] width 183 height 19
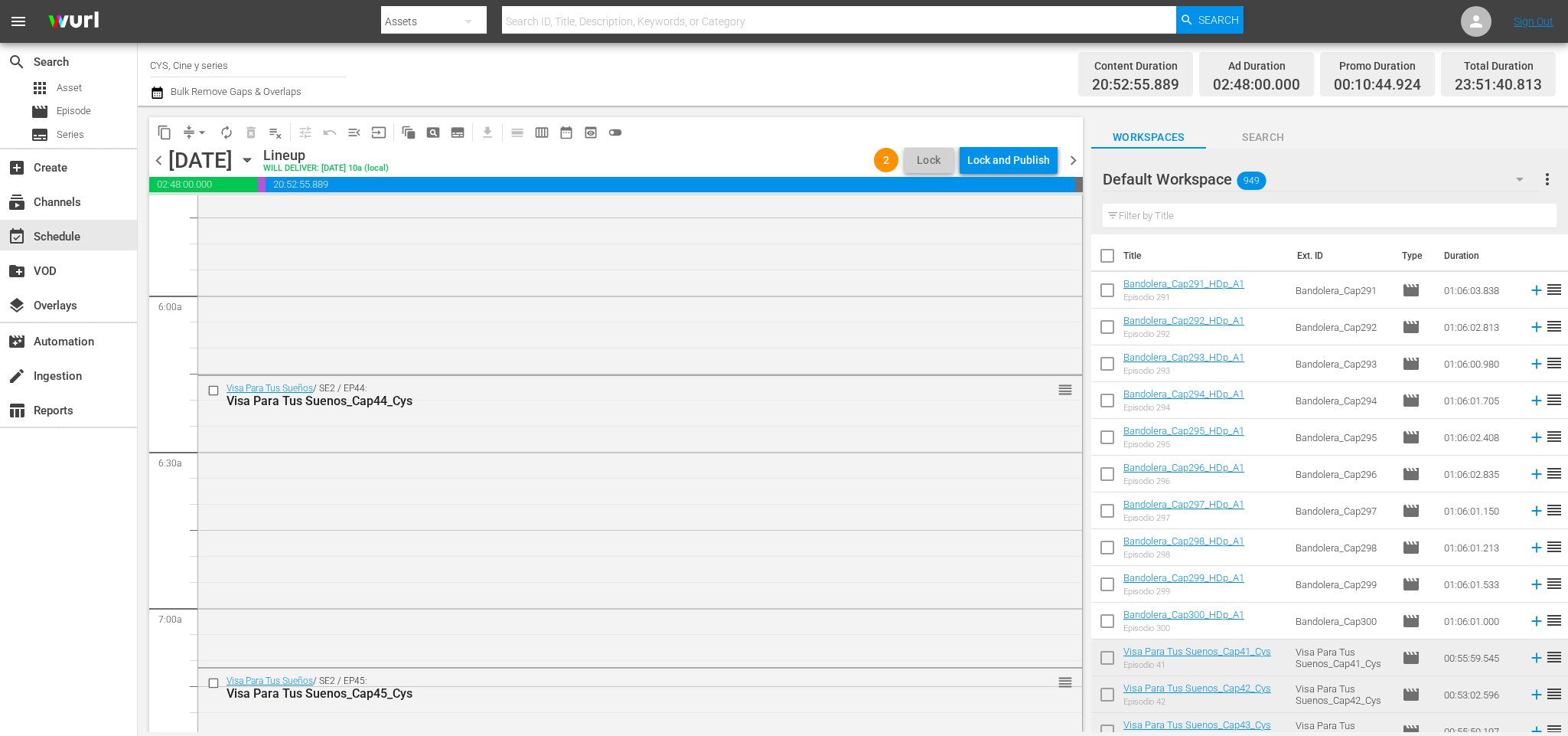
scroll to position [0, 0]
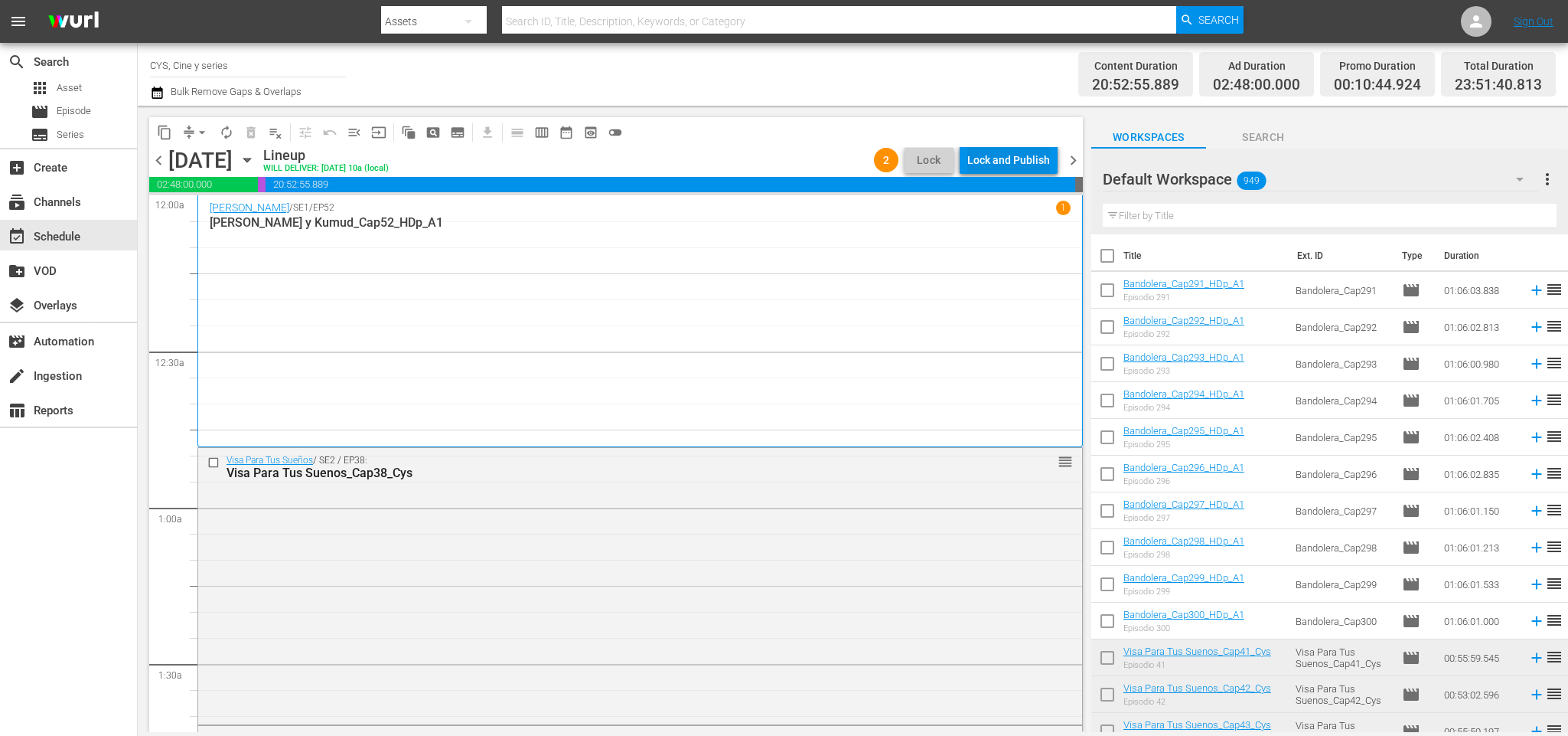
click at [1024, 152] on div "Lock and Publish" at bounding box center [1009, 160] width 83 height 28
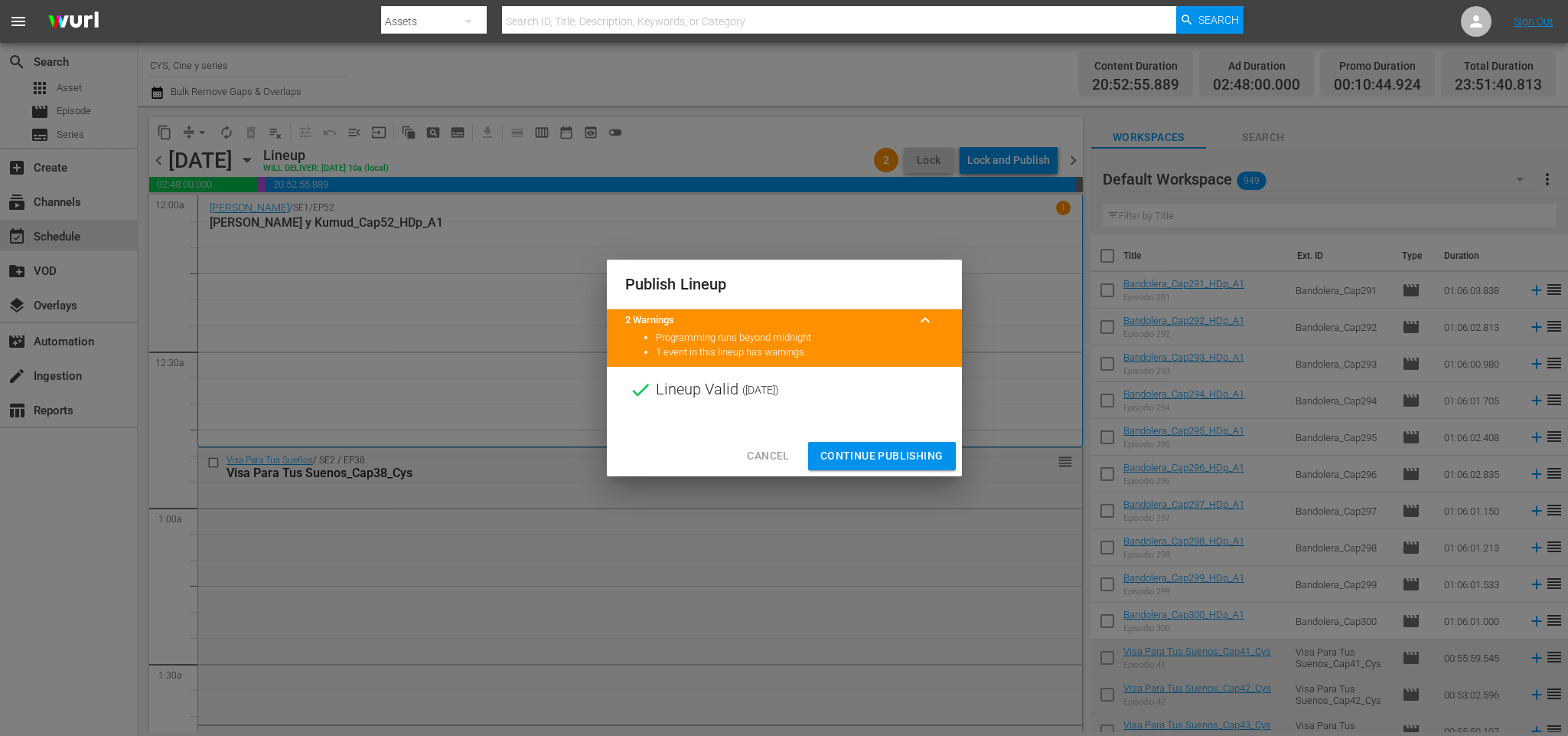
click at [876, 458] on span "Continue Publishing" at bounding box center [882, 455] width 123 height 19
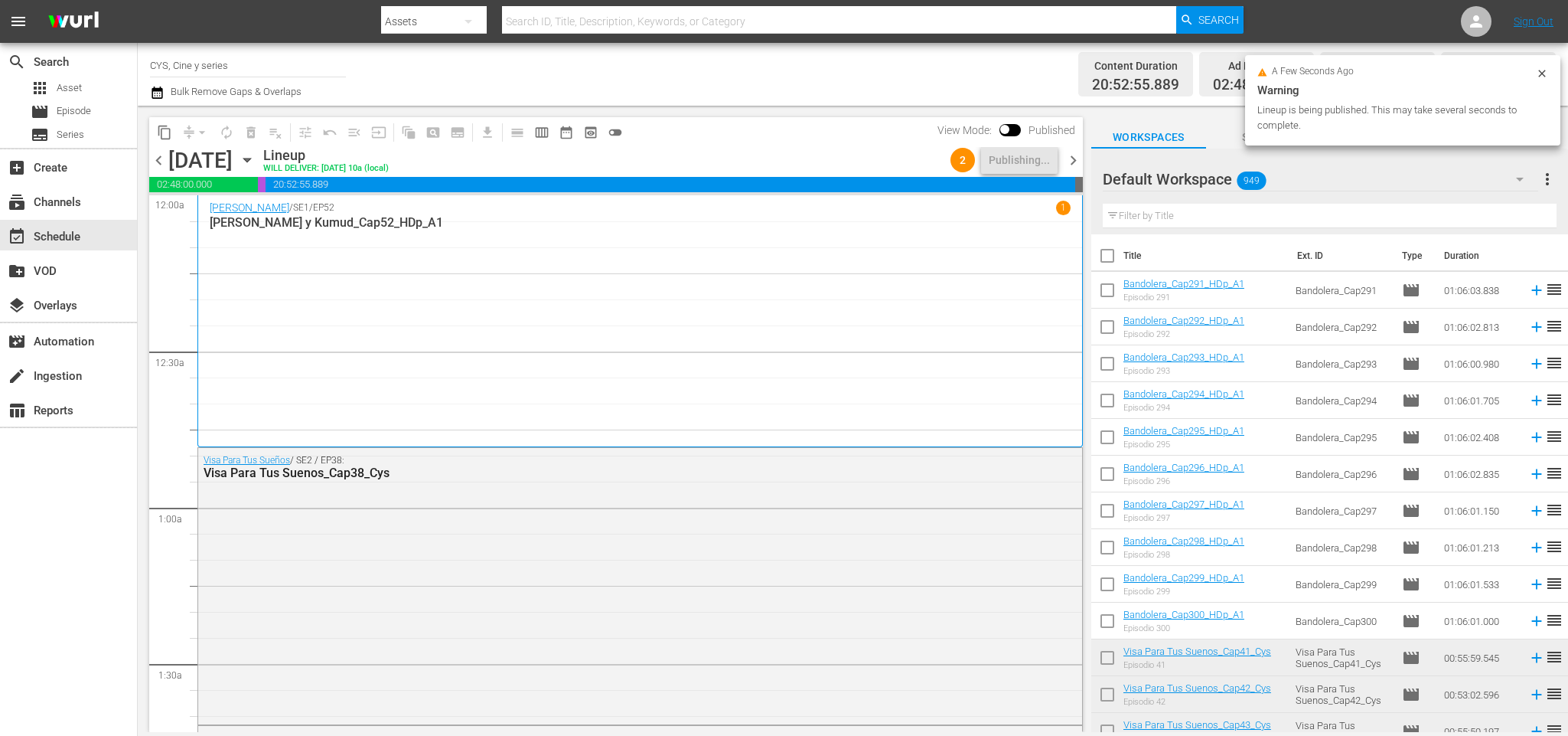
click at [1078, 159] on span "chevron_right" at bounding box center [1073, 160] width 19 height 19
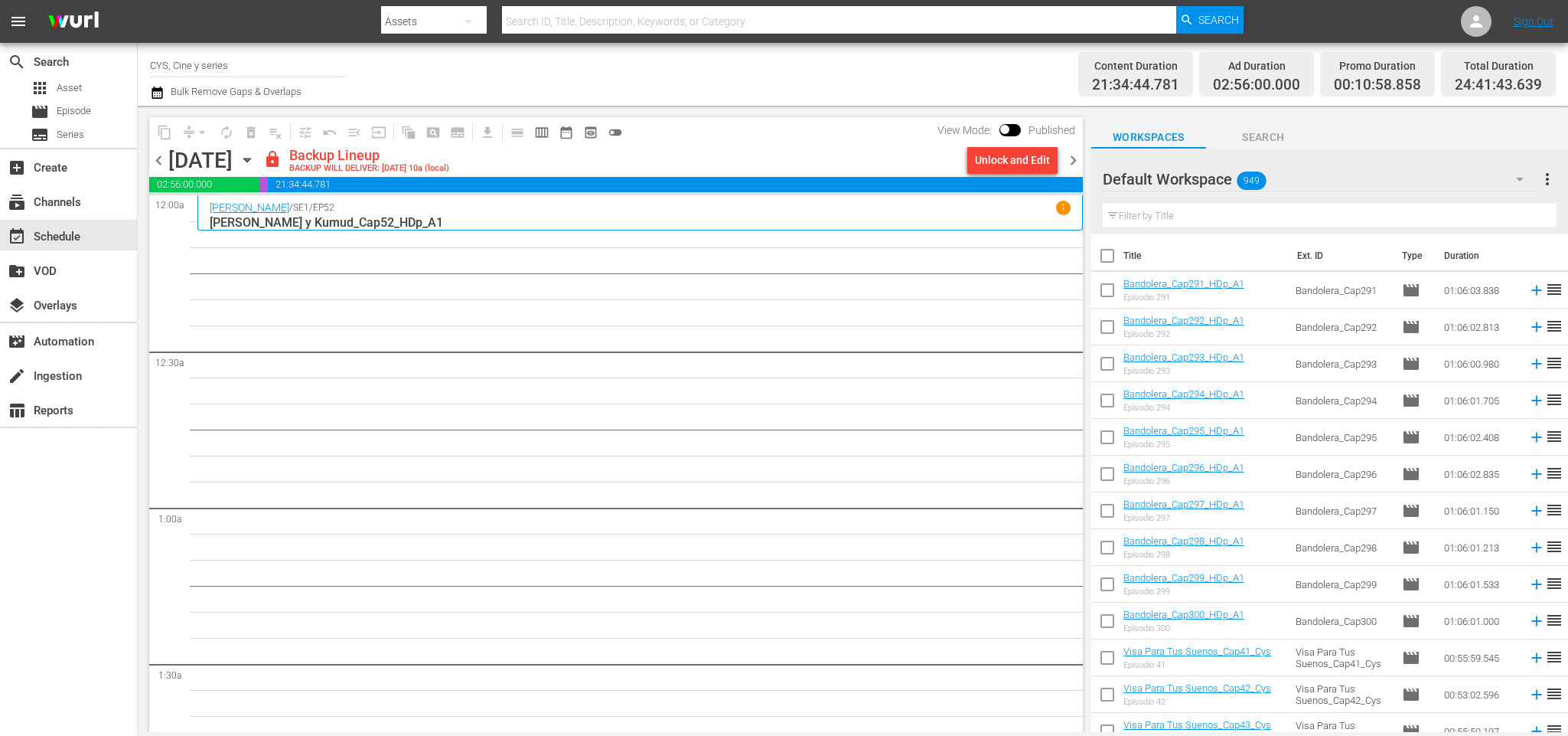
click at [997, 157] on div "Unlock and Edit" at bounding box center [1012, 160] width 75 height 28
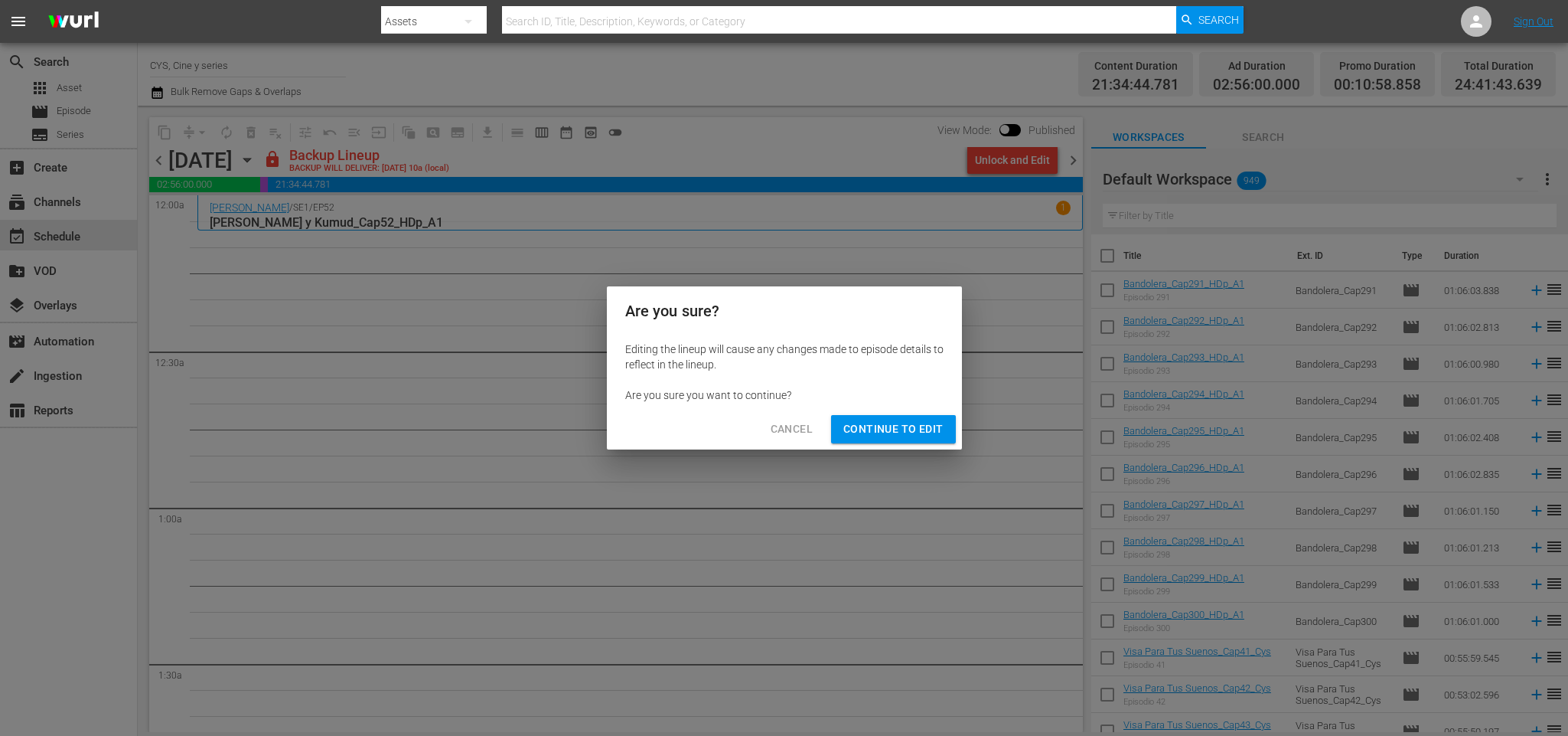
click at [908, 430] on span "Continue to Edit" at bounding box center [892, 428] width 99 height 19
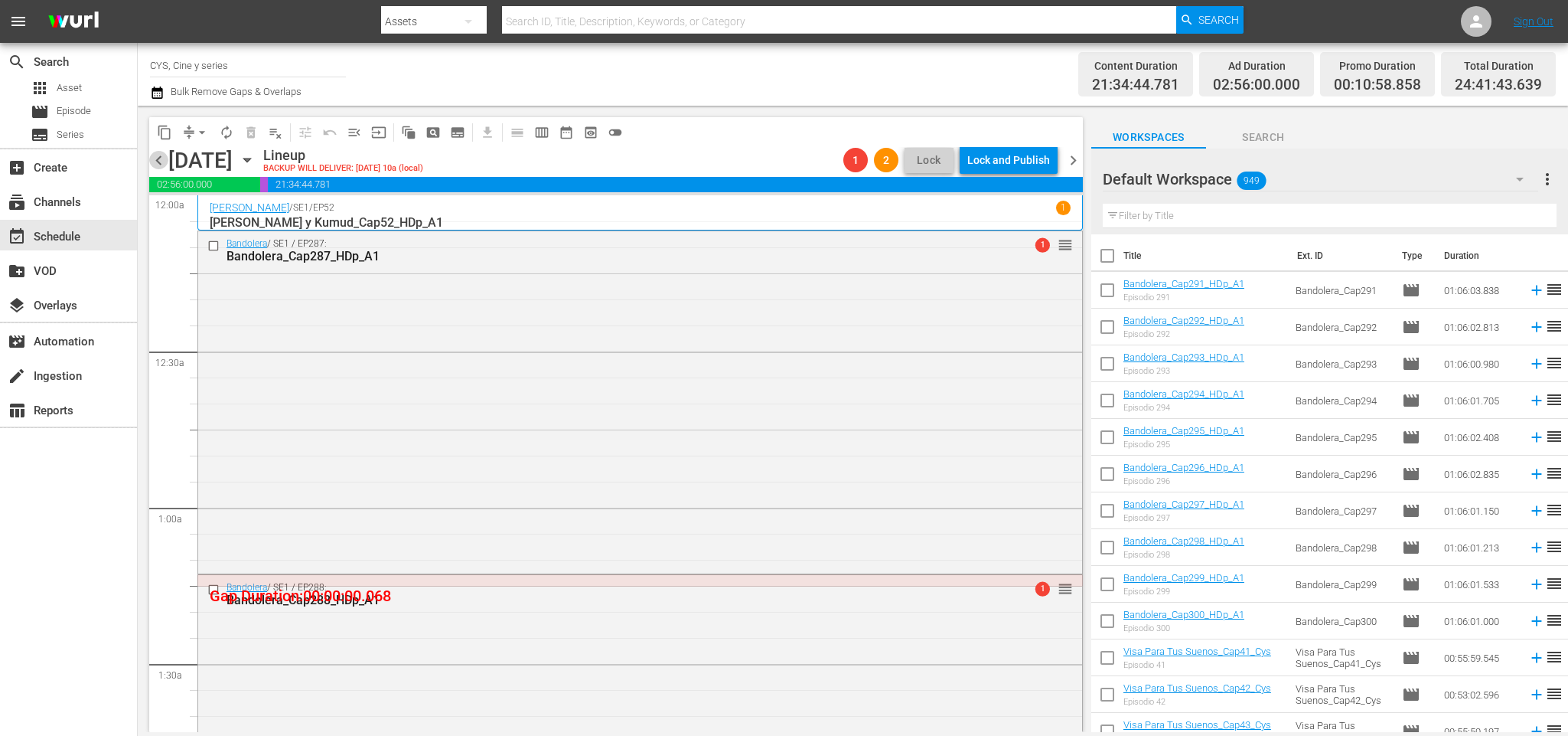
click at [156, 156] on span "chevron_left" at bounding box center [158, 160] width 19 height 19
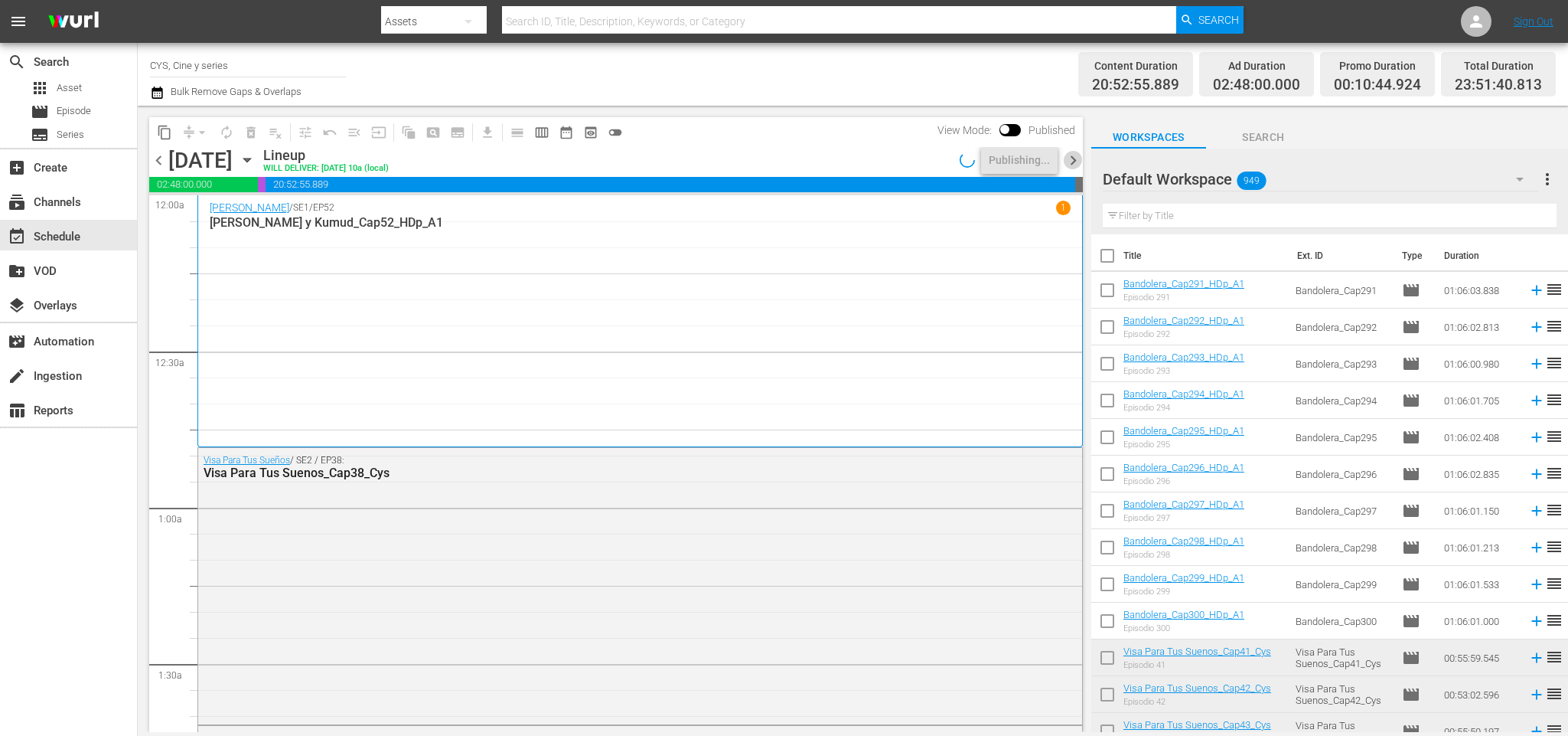
click at [1079, 163] on span "chevron_right" at bounding box center [1073, 160] width 19 height 19
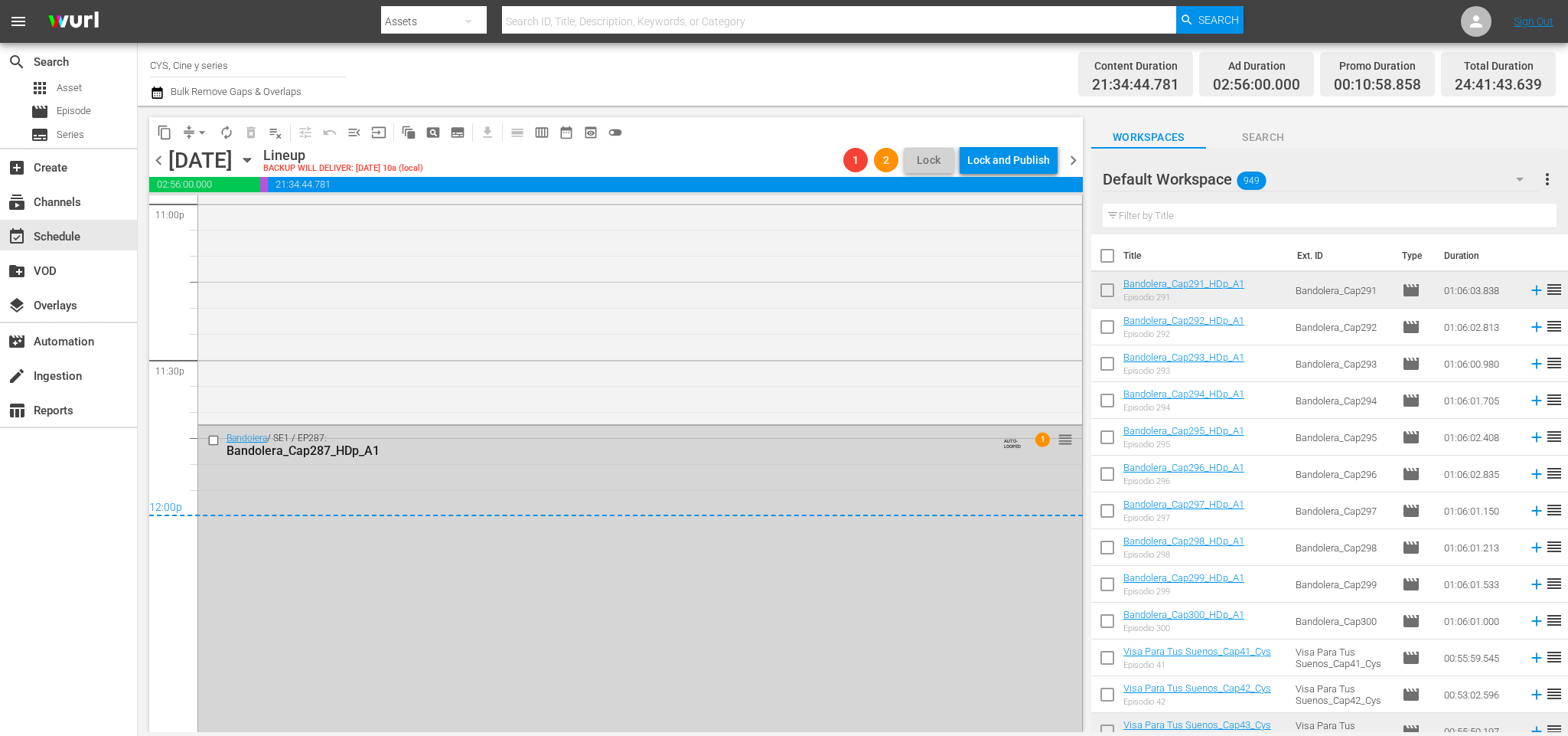
scroll to position [7213, 0]
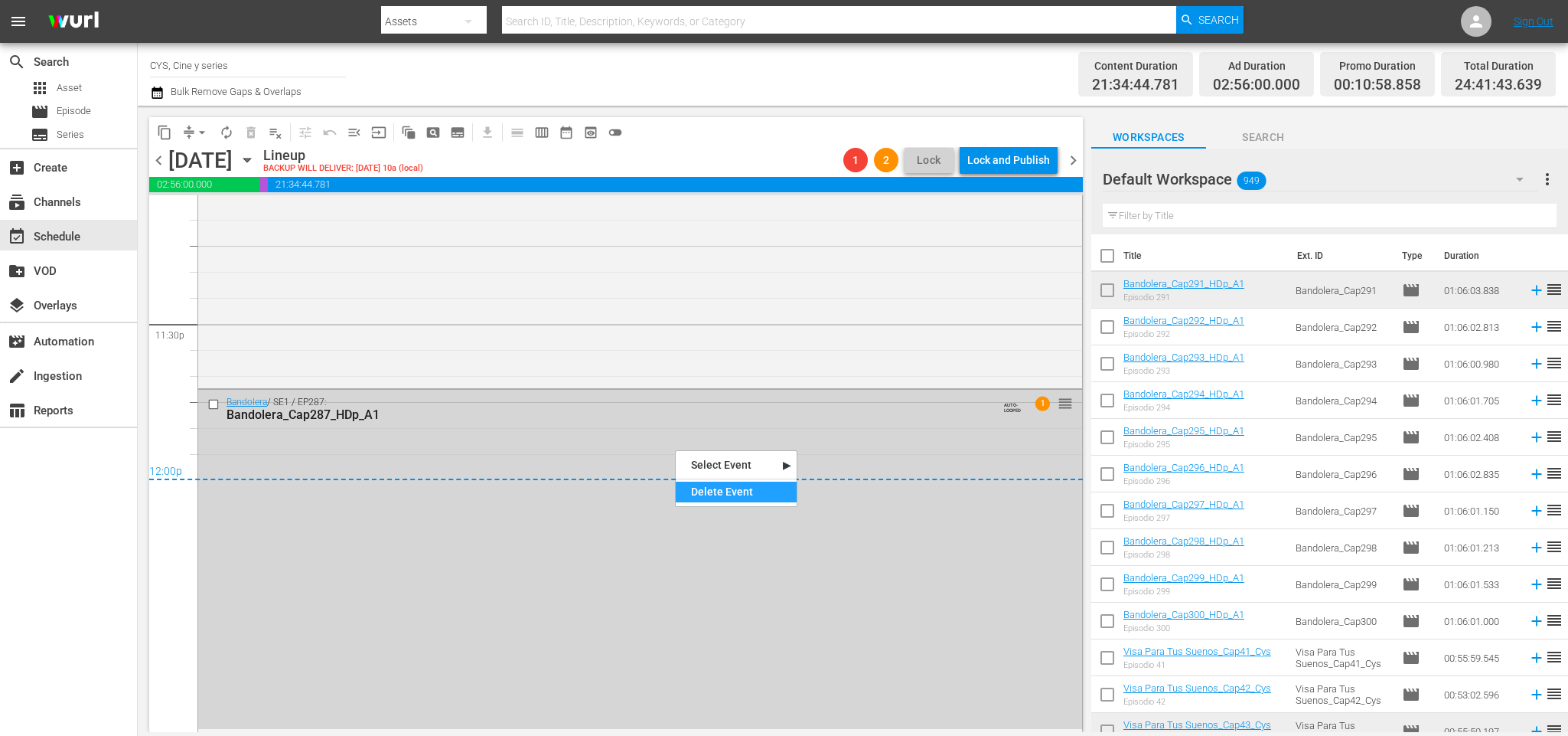
click at [719, 497] on div "Delete Event" at bounding box center [736, 491] width 121 height 21
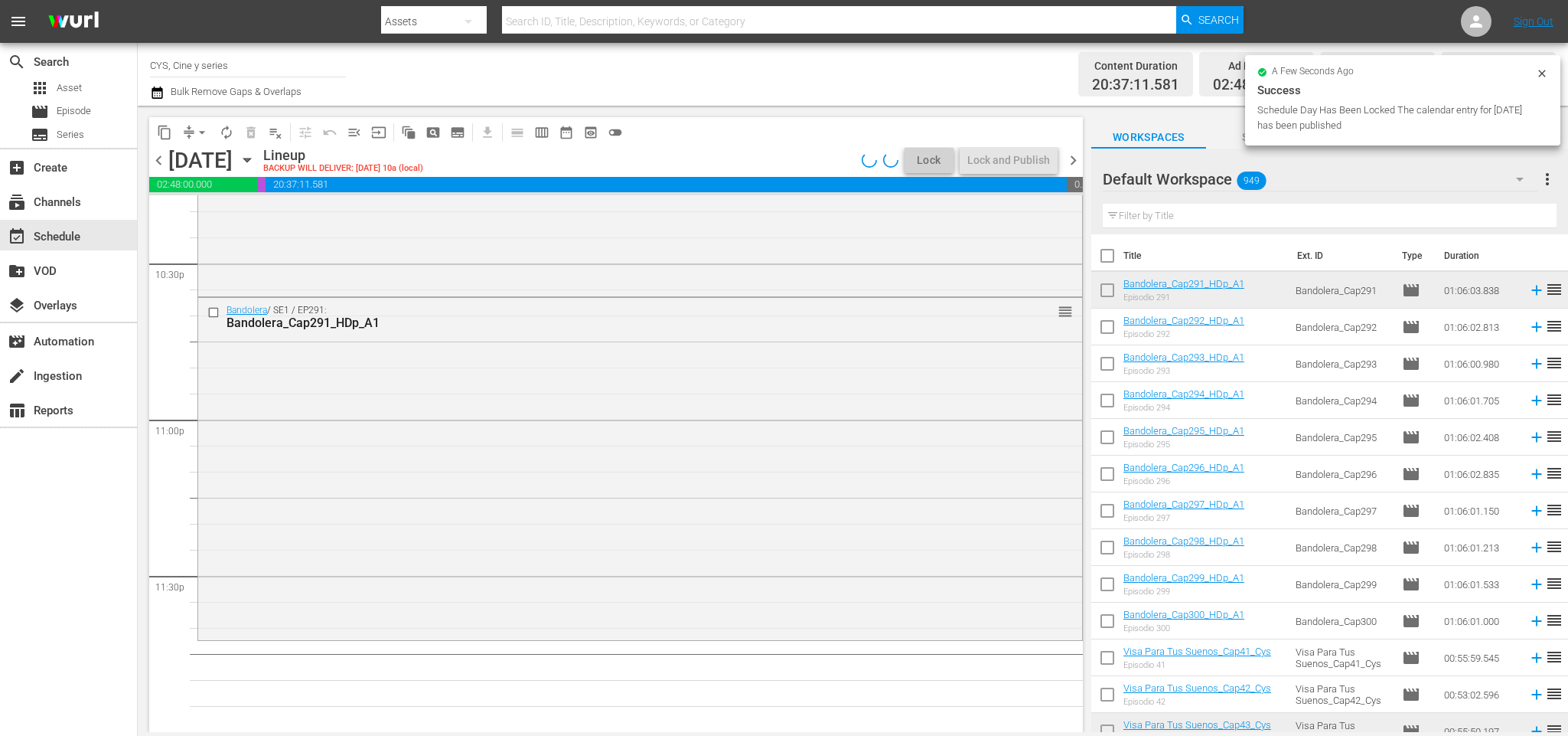
scroll to position [6960, 0]
click at [196, 130] on span "arrow_drop_down" at bounding box center [202, 132] width 16 height 16
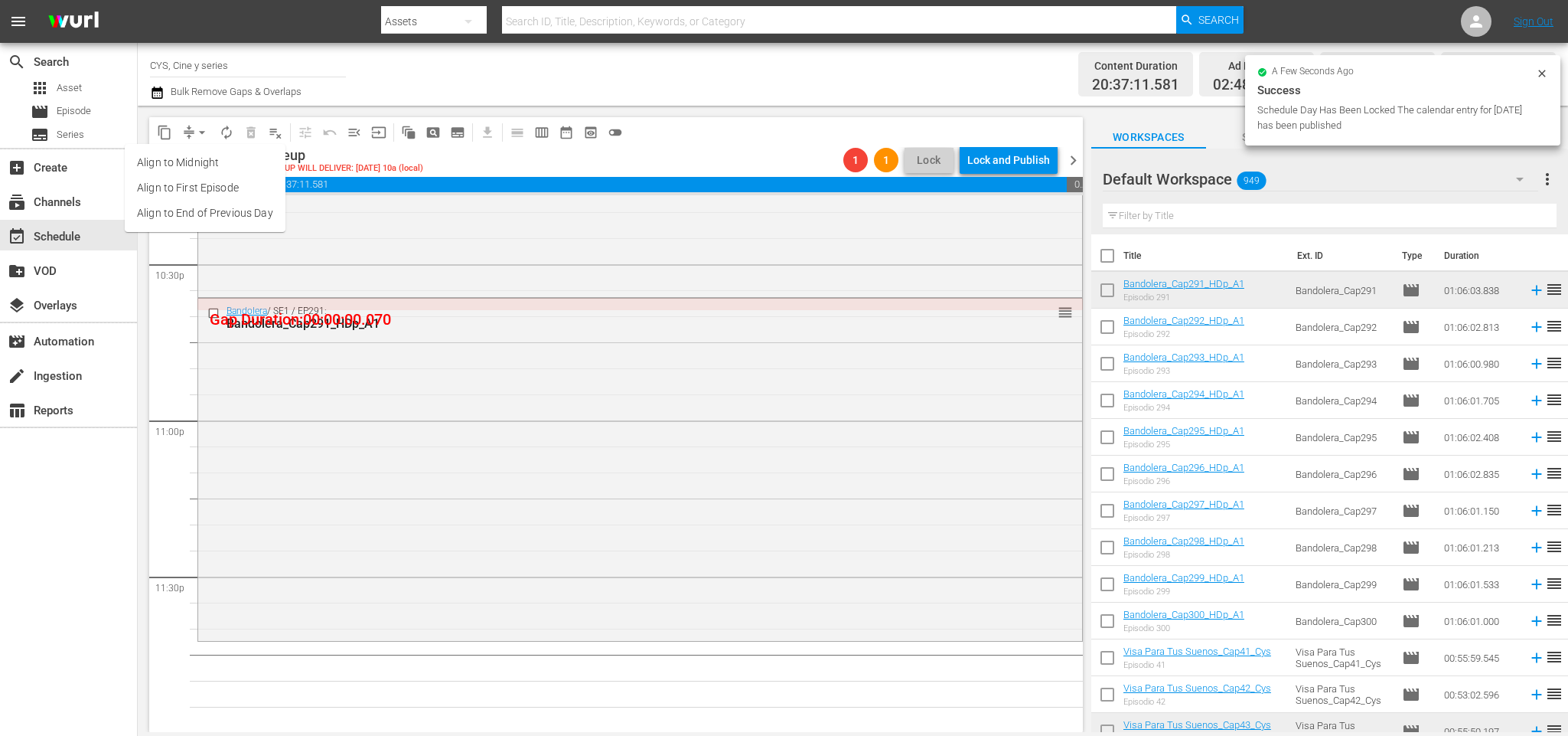
click at [235, 210] on li "Align to End of Previous Day" at bounding box center [205, 213] width 161 height 25
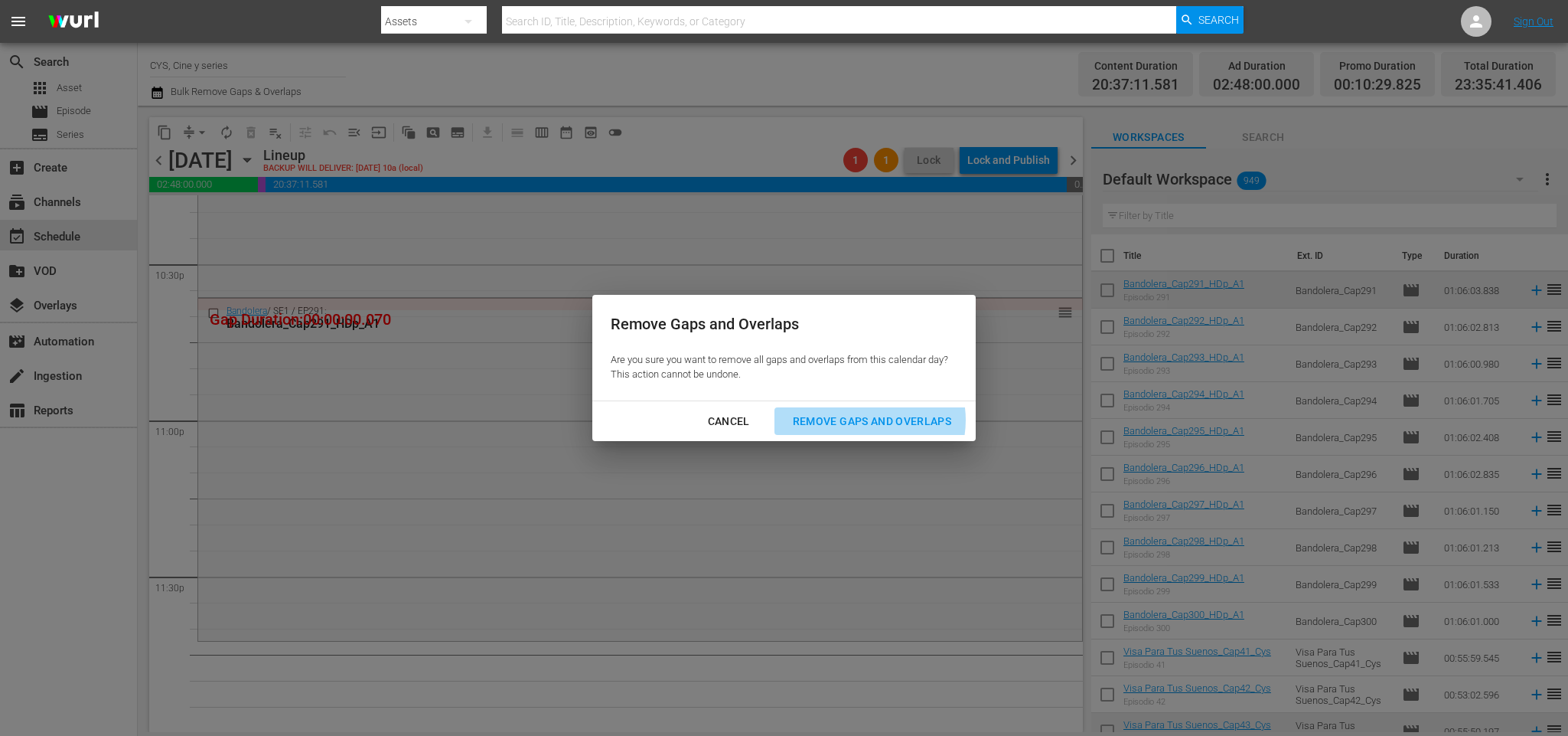
click at [879, 420] on div "Remove Gaps and Overlaps" at bounding box center [872, 421] width 183 height 19
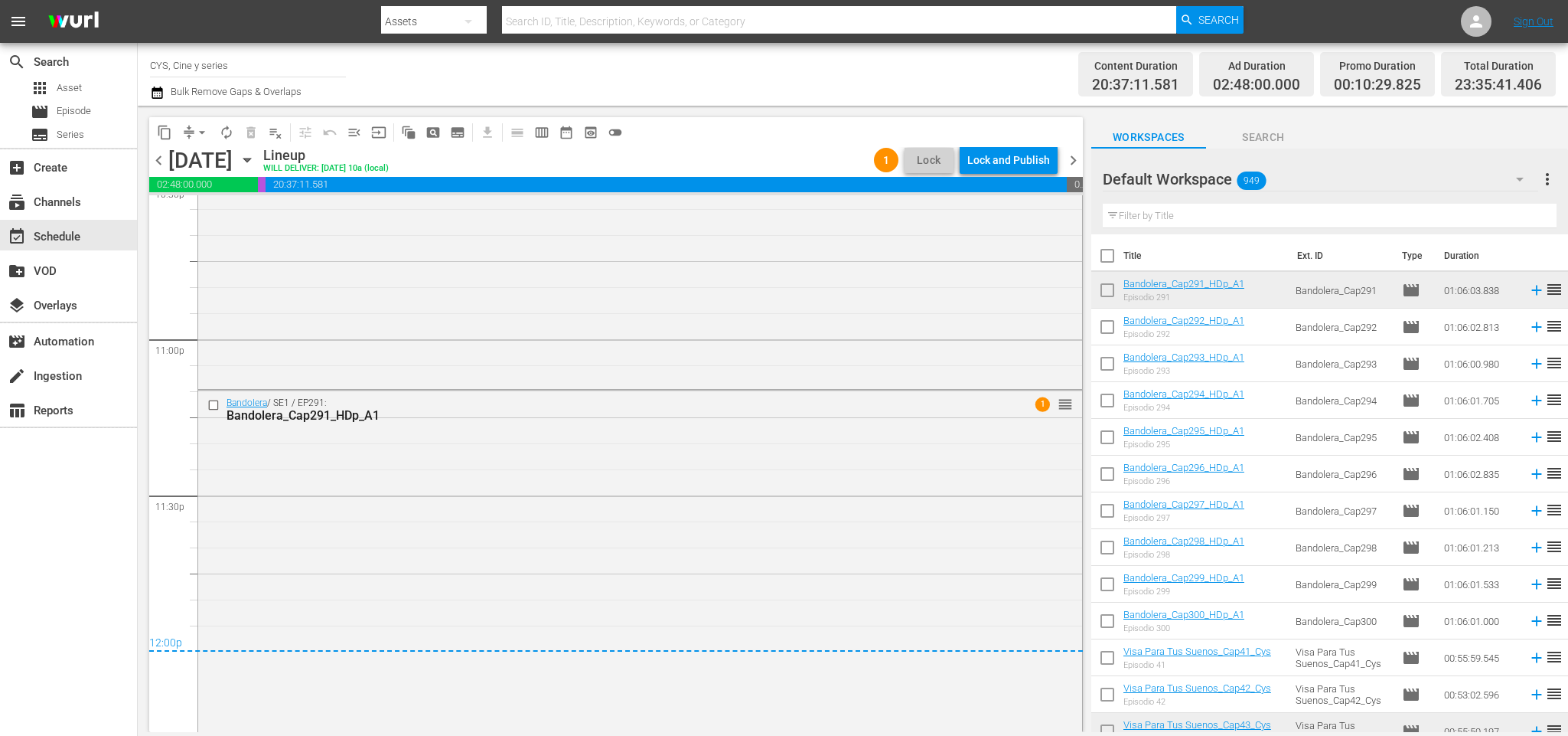
scroll to position [6697, 0]
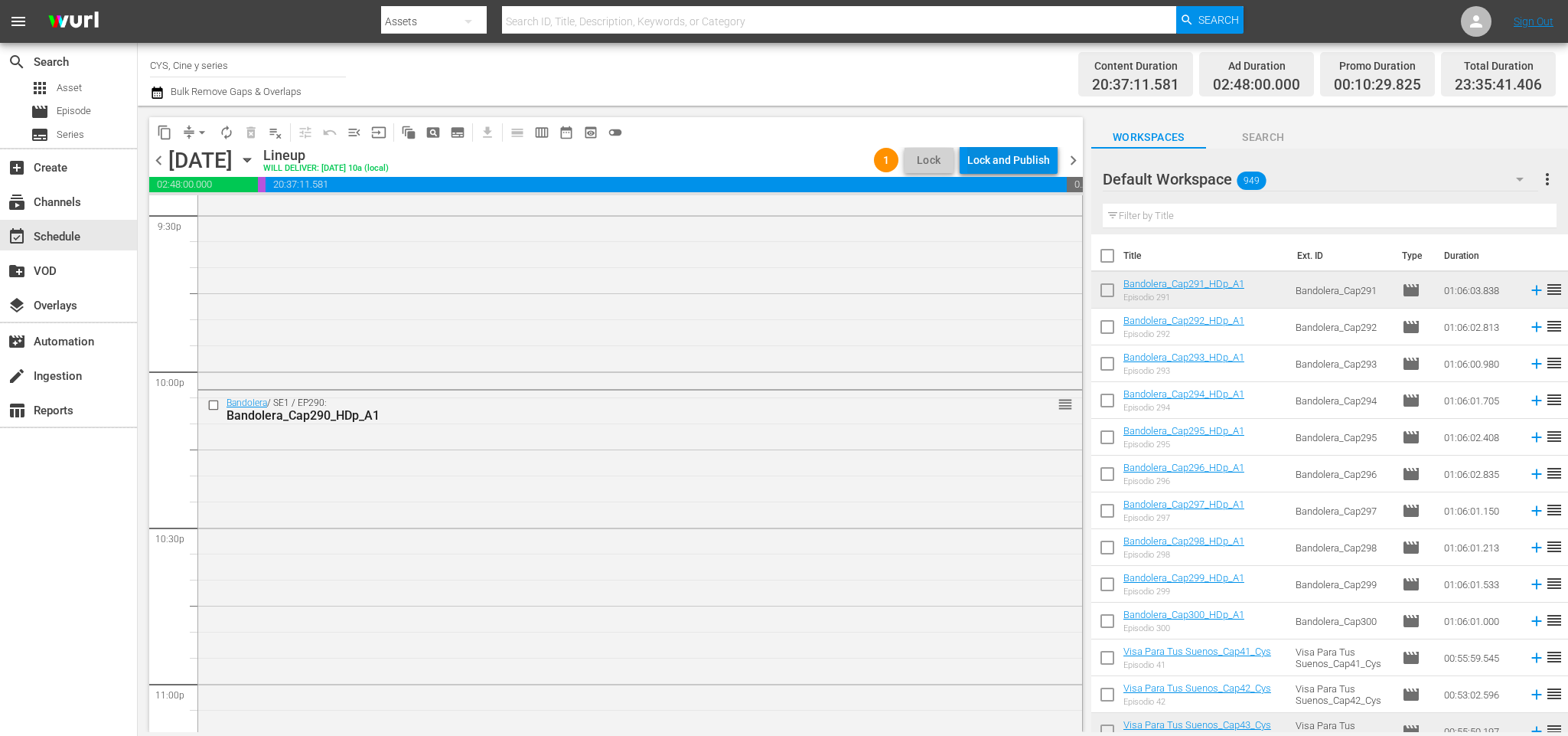
click at [1029, 163] on div "Lock and Publish" at bounding box center [1009, 160] width 83 height 28
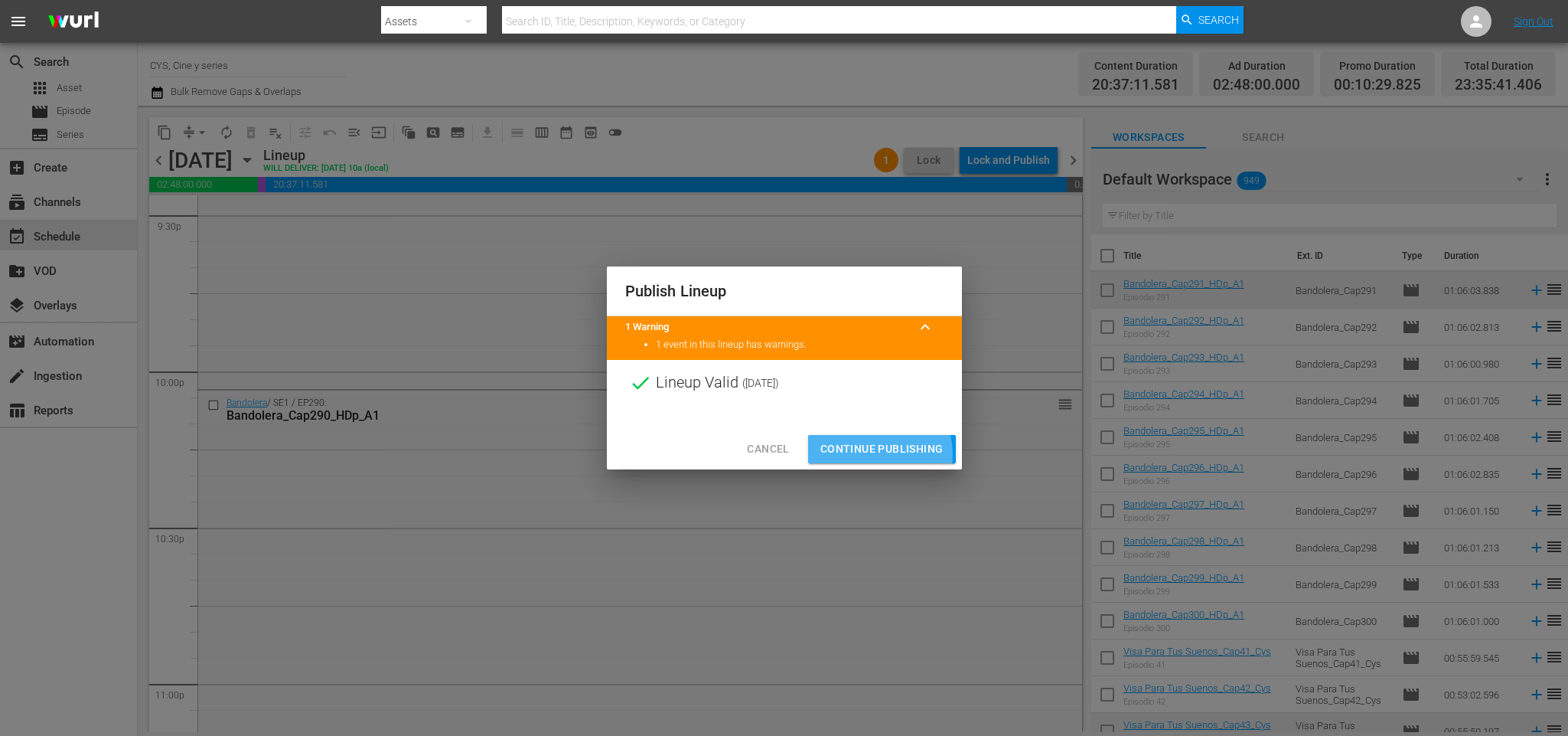
click at [866, 455] on span "Continue Publishing" at bounding box center [882, 449] width 123 height 19
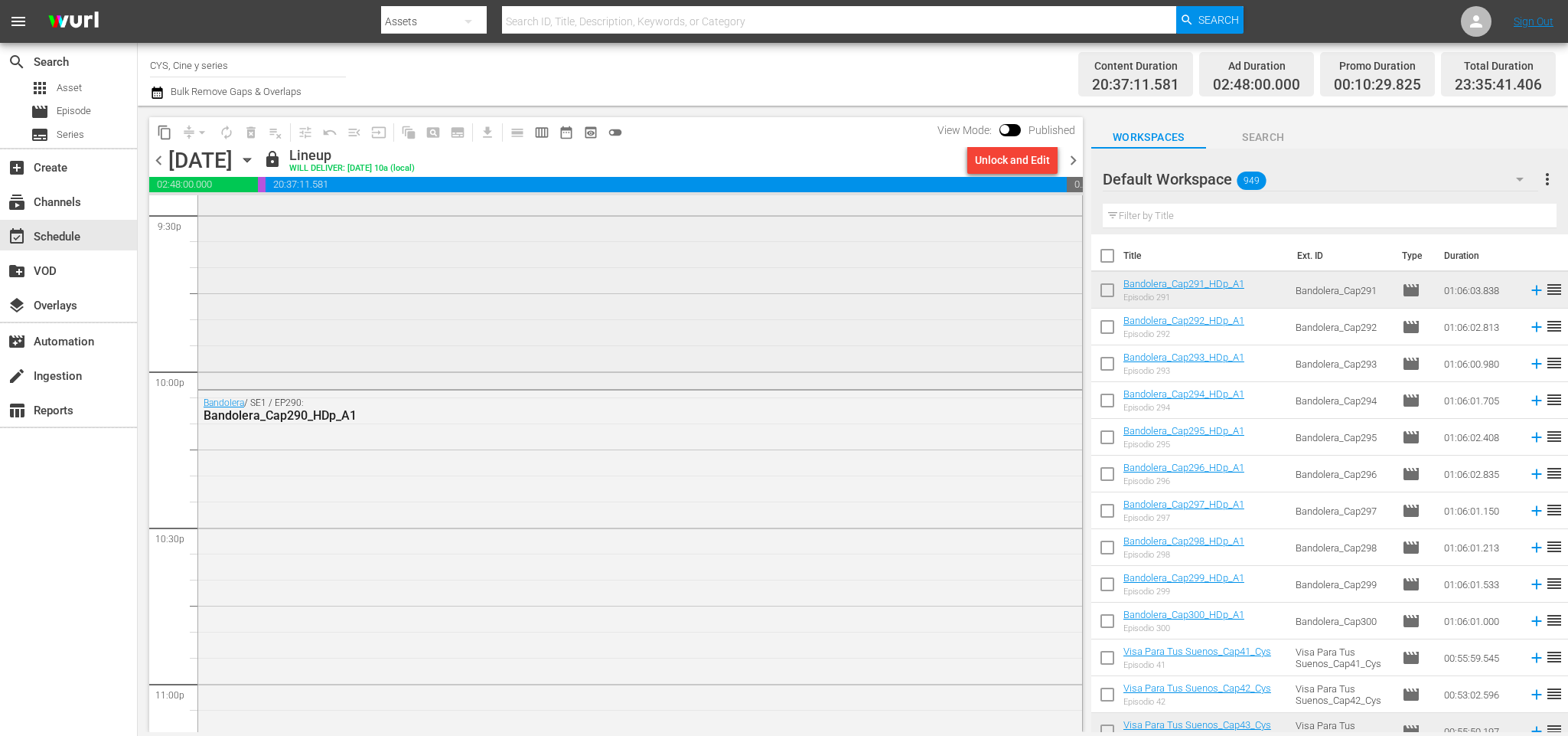
scroll to position [6812, 0]
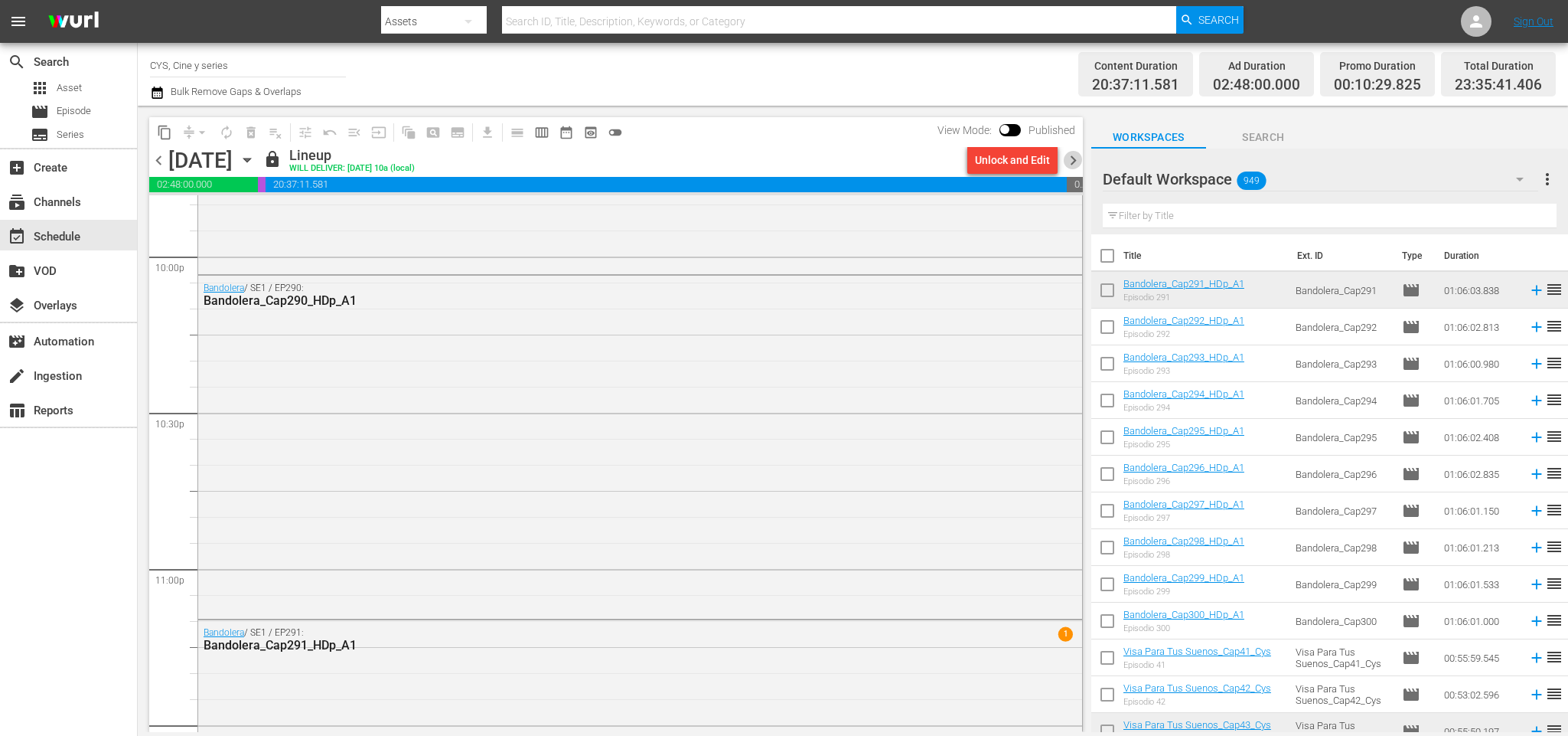
click at [1073, 161] on span "chevron_right" at bounding box center [1073, 160] width 19 height 19
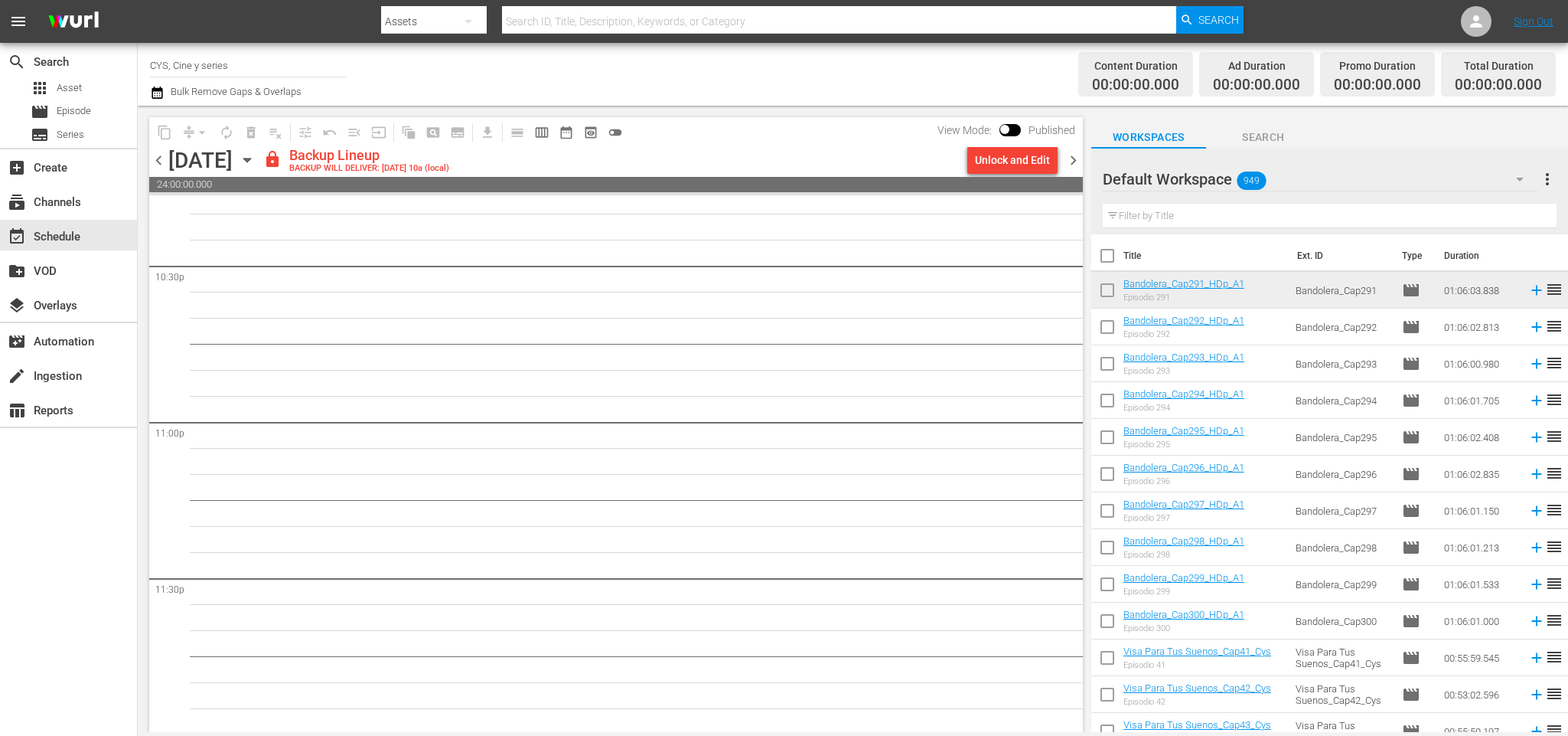
scroll to position [6960, 0]
click at [990, 163] on div "Unlock and Edit" at bounding box center [1012, 160] width 75 height 28
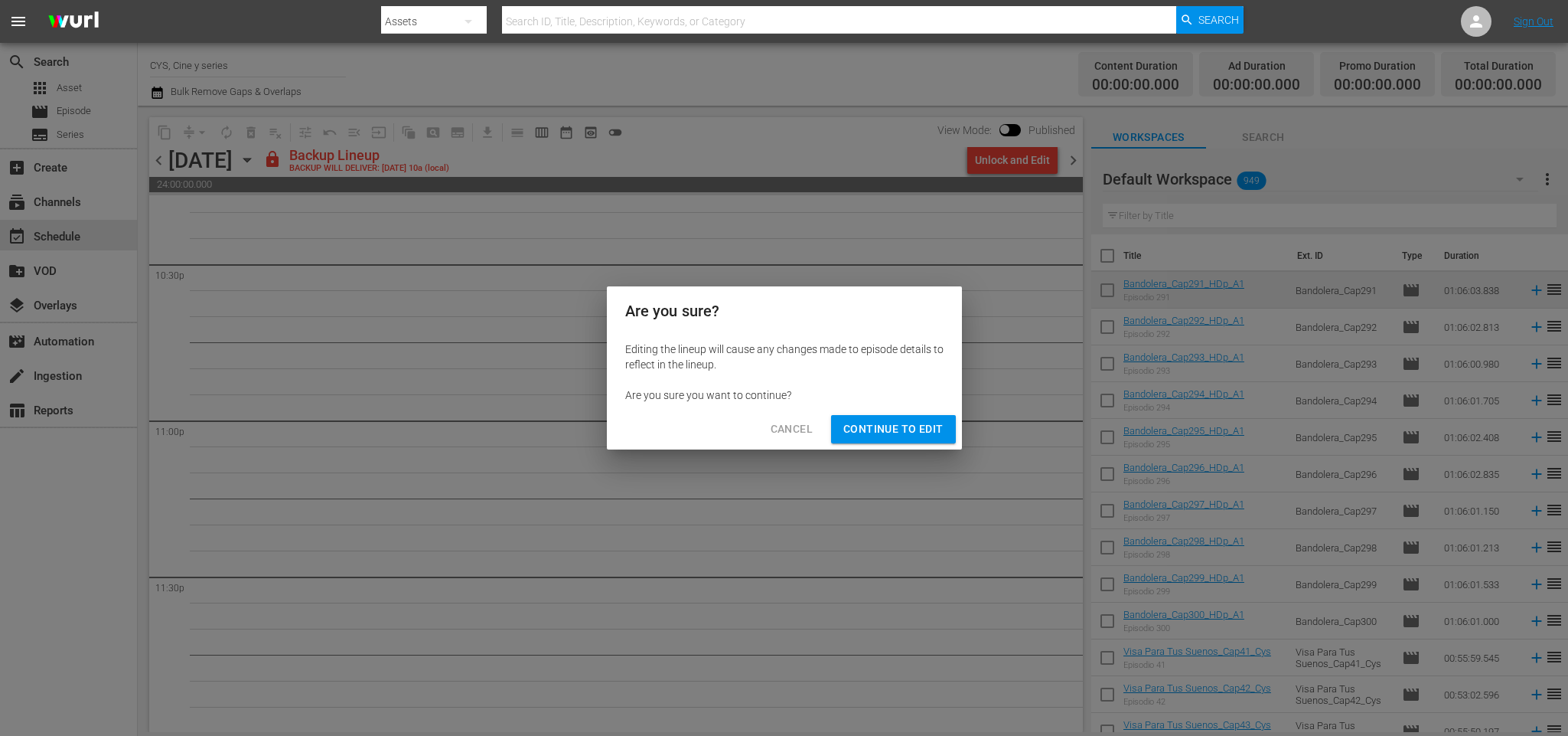
click at [880, 432] on span "Continue to Edit" at bounding box center [892, 428] width 99 height 19
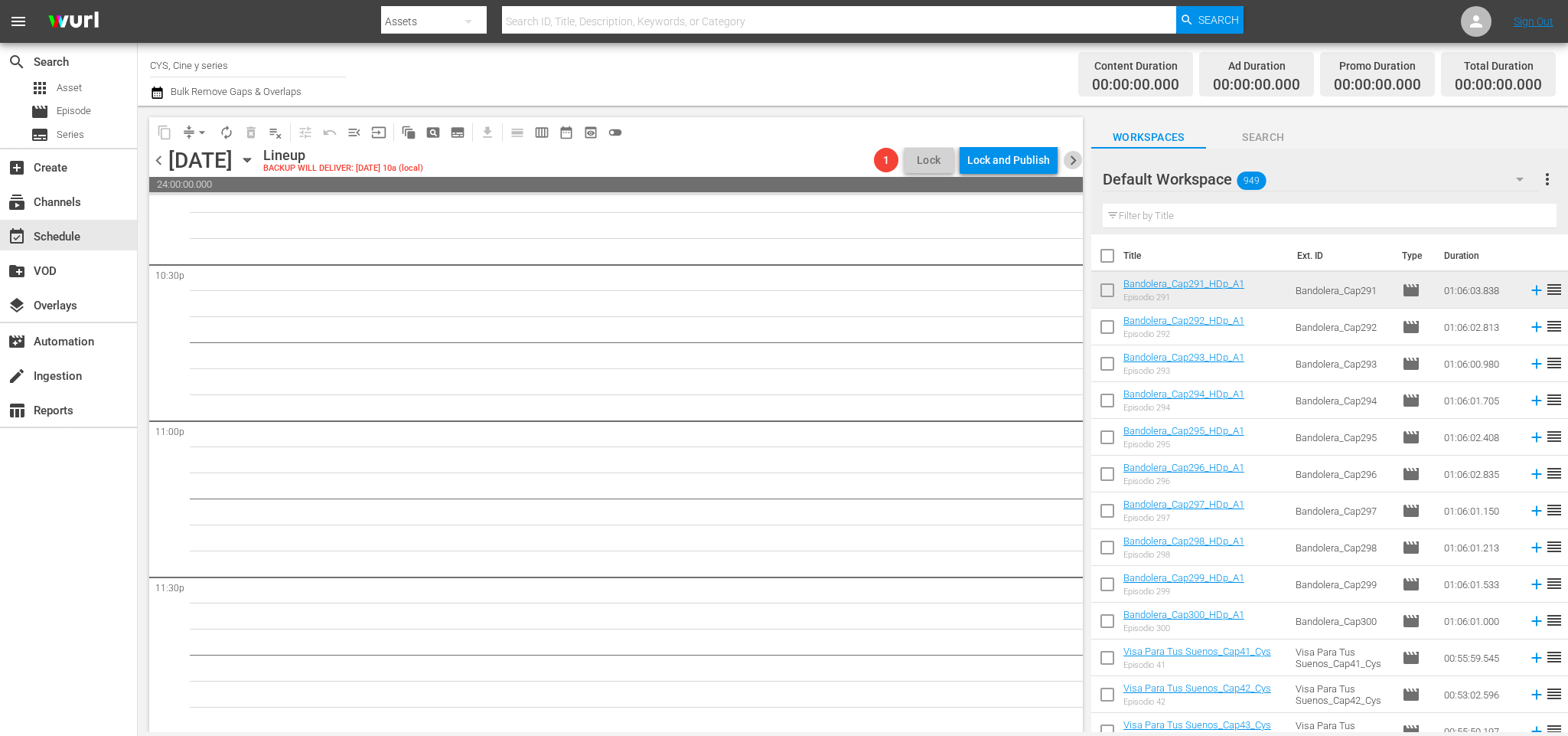
click at [1079, 168] on span "chevron_right" at bounding box center [1073, 160] width 19 height 19
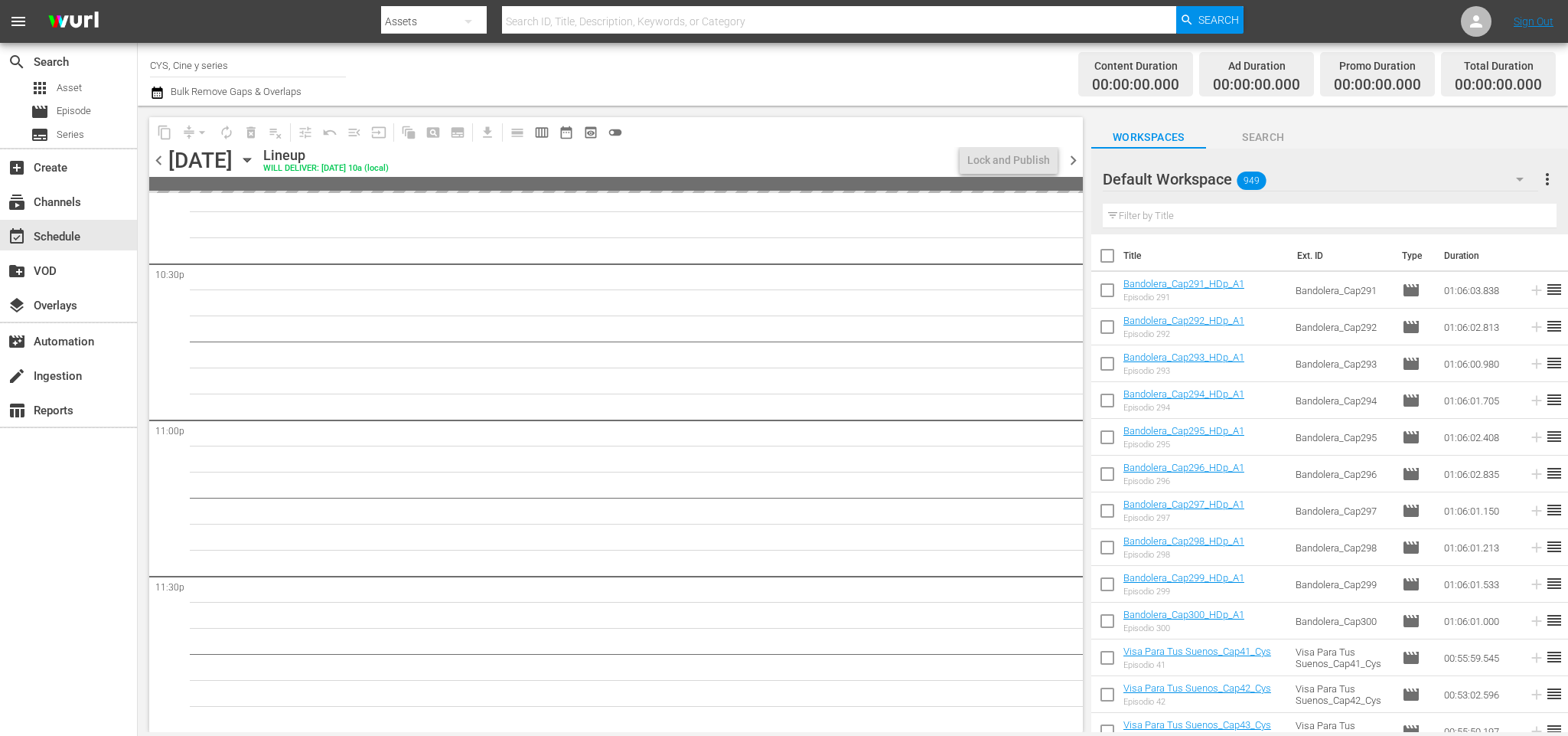
scroll to position [6960, 0]
click at [161, 163] on span "chevron_left" at bounding box center [158, 160] width 19 height 19
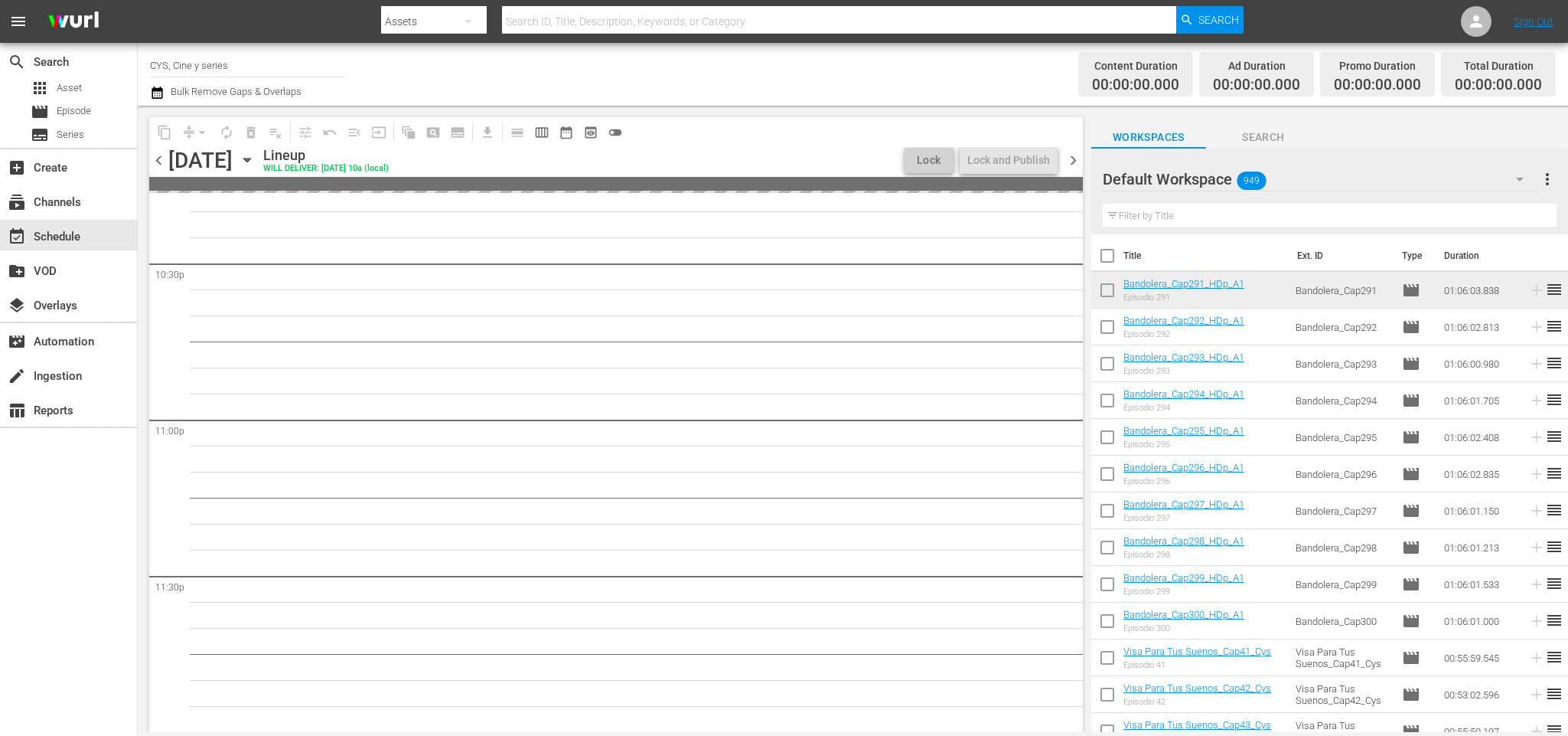
scroll to position [6960, 0]
drag, startPoint x: 3, startPoint y: 621, endPoint x: 276, endPoint y: 236, distance: 472.0
click at [7, 602] on div "search Search apps Asset movie Episode subtitles Series add_box Create subscrip…" at bounding box center [69, 410] width 138 height 736
